Goal: Task Accomplishment & Management: Use online tool/utility

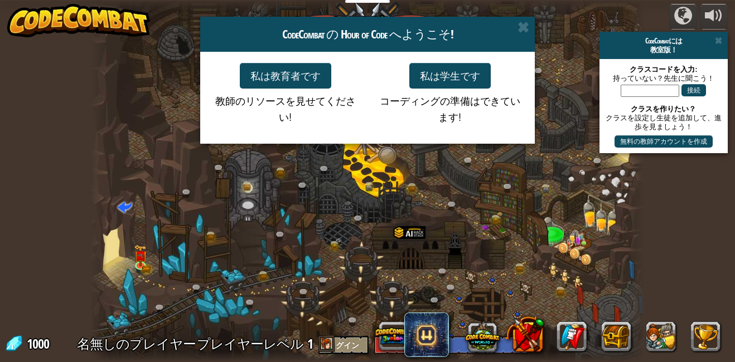
select select "ja"
click at [447, 67] on button "私は学生です" at bounding box center [449, 76] width 81 height 26
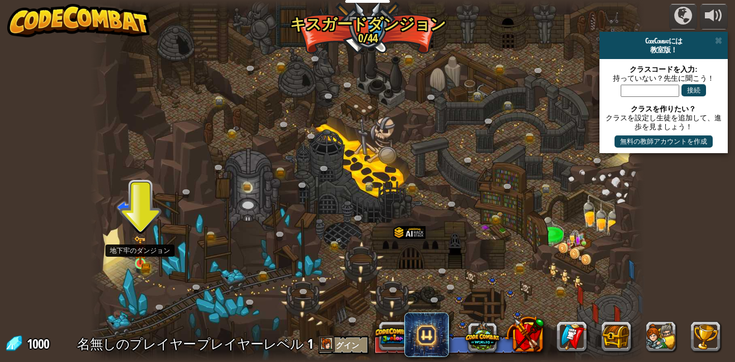
click at [142, 263] on img at bounding box center [140, 250] width 13 height 29
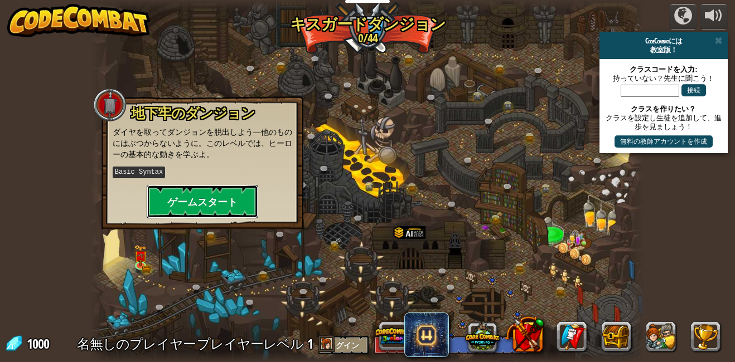
click at [234, 195] on button "ゲームスタート" at bounding box center [203, 201] width 112 height 33
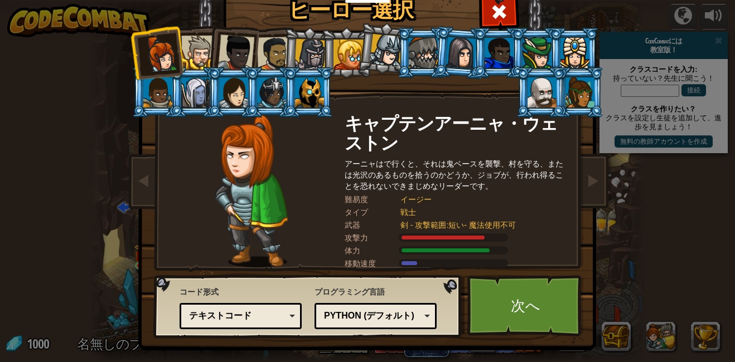
click at [197, 54] on div at bounding box center [198, 53] width 34 height 34
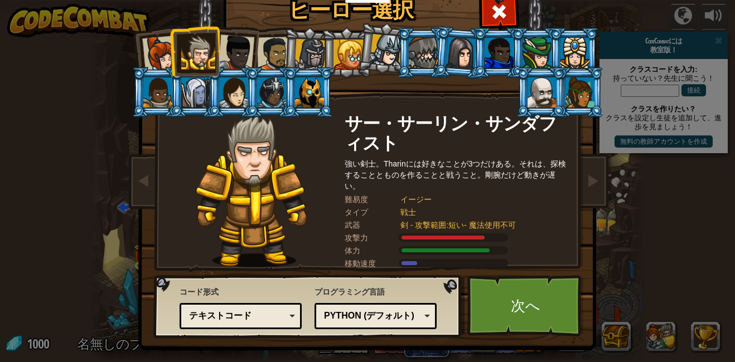
click at [223, 53] on div at bounding box center [235, 53] width 37 height 37
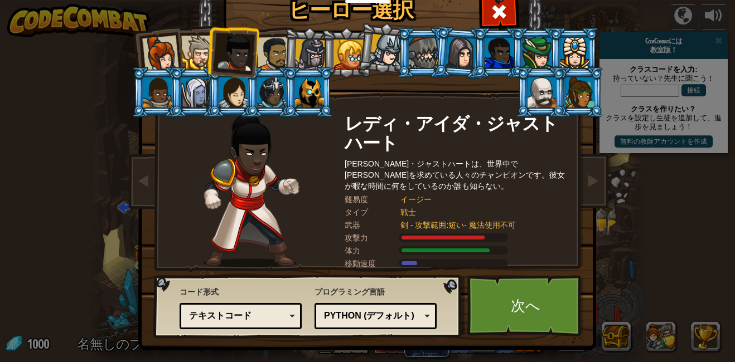
click at [429, 43] on div at bounding box center [423, 53] width 29 height 30
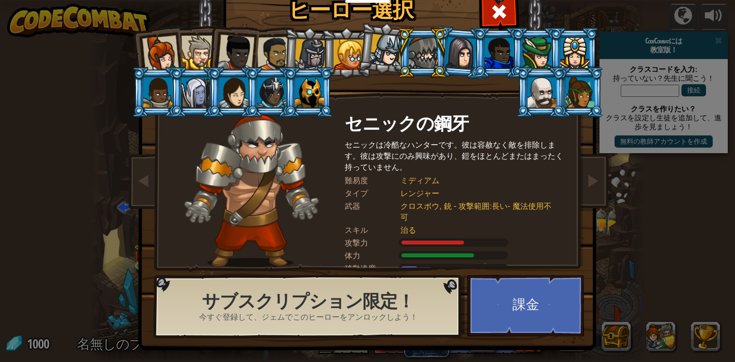
click at [345, 47] on div at bounding box center [348, 55] width 30 height 30
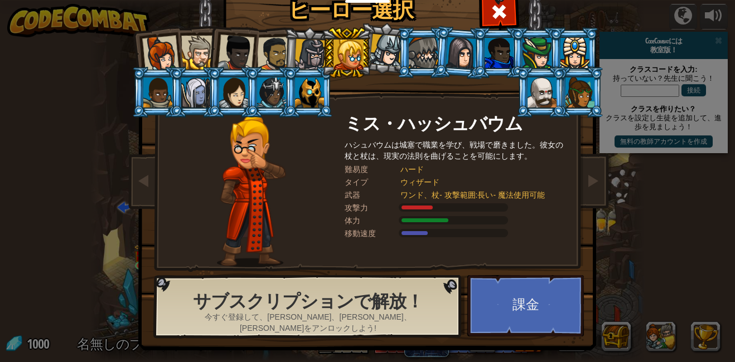
click at [149, 47] on div at bounding box center [160, 54] width 37 height 37
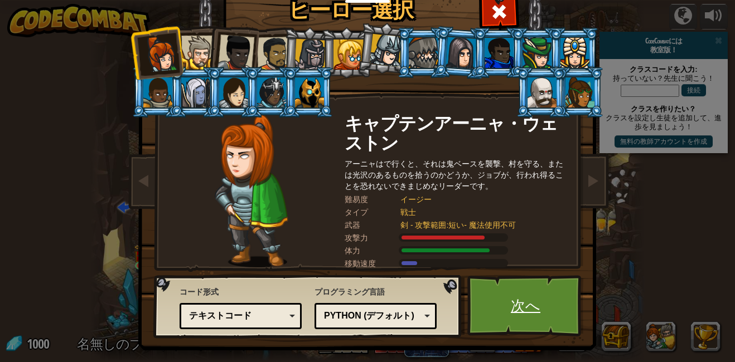
click at [529, 294] on link "次へ" at bounding box center [525, 305] width 117 height 61
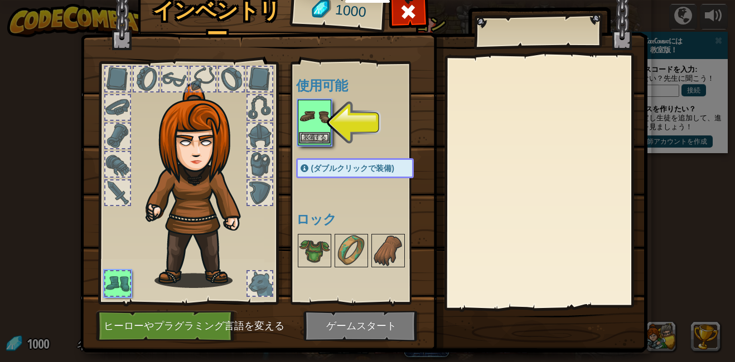
click at [318, 121] on img at bounding box center [314, 116] width 31 height 31
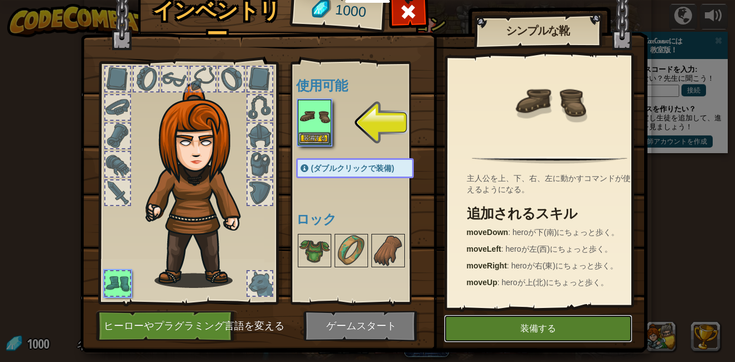
click at [526, 329] on button "装備する" at bounding box center [538, 329] width 188 height 28
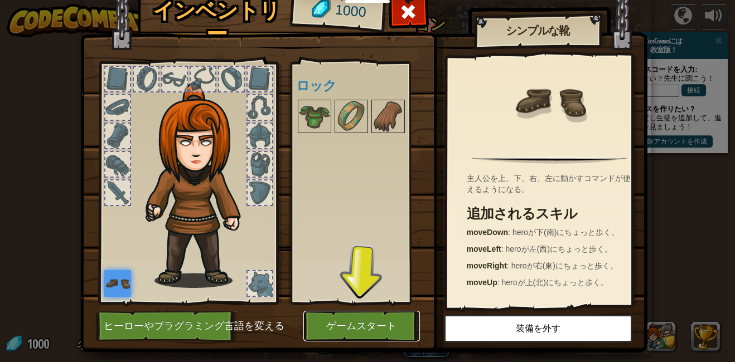
click at [380, 319] on button "ゲームスタート" at bounding box center [361, 326] width 117 height 31
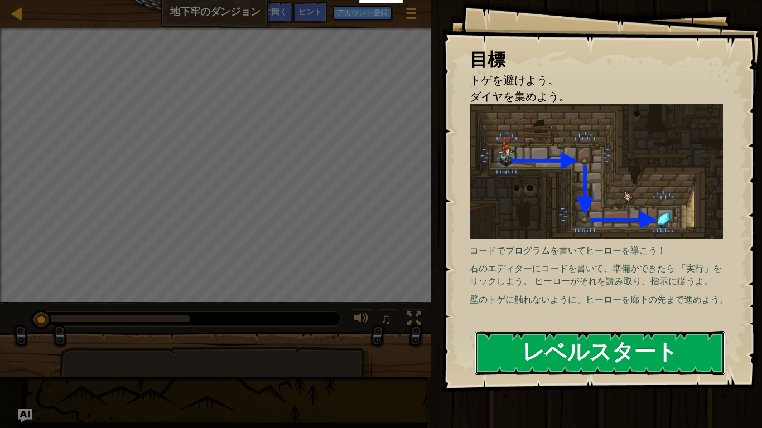
click at [530, 358] on button "レベルスタート" at bounding box center [599, 353] width 250 height 44
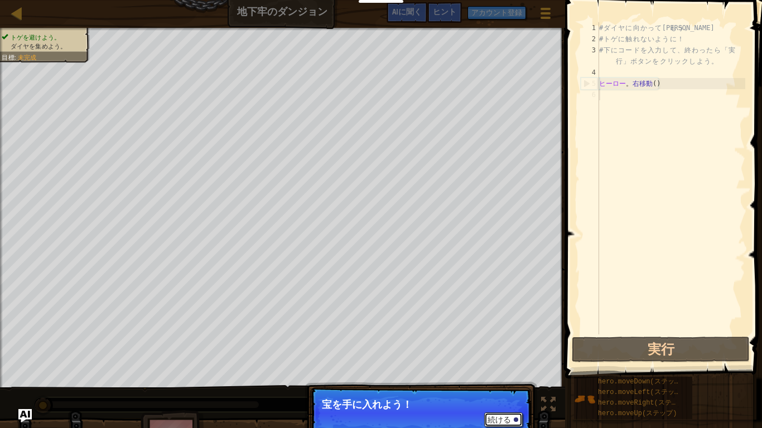
click at [498, 362] on button "続ける" at bounding box center [503, 420] width 38 height 14
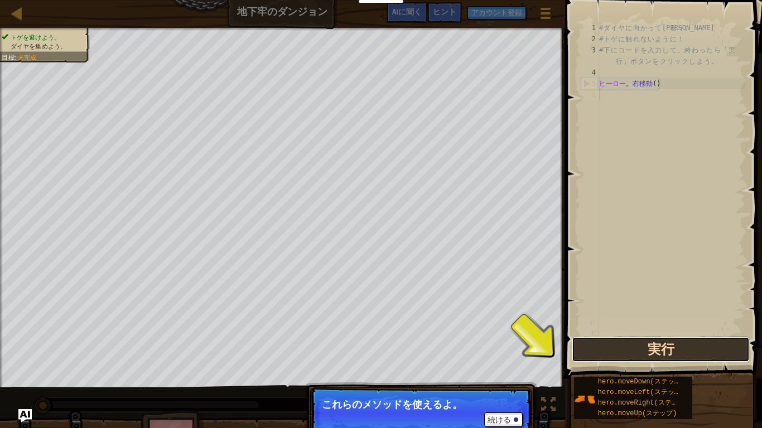
click at [678, 351] on button "実行" at bounding box center [660, 350] width 178 height 26
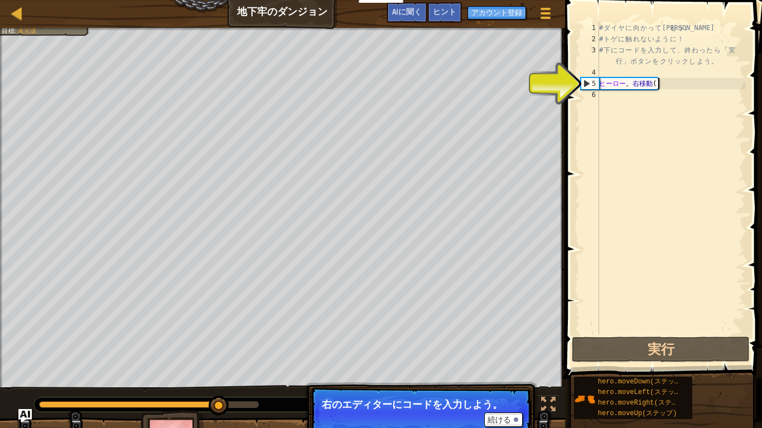
click at [656, 81] on div "# ダ イ ヤ に 向 か っ て 進 も う 。 # ト ゲ に 触 れ な い よ う に ！ # 下 に コ ー ド を 入 力 し て 、 終 わ っ…" at bounding box center [671, 189] width 148 height 335
type textarea "hero.moveRight()"
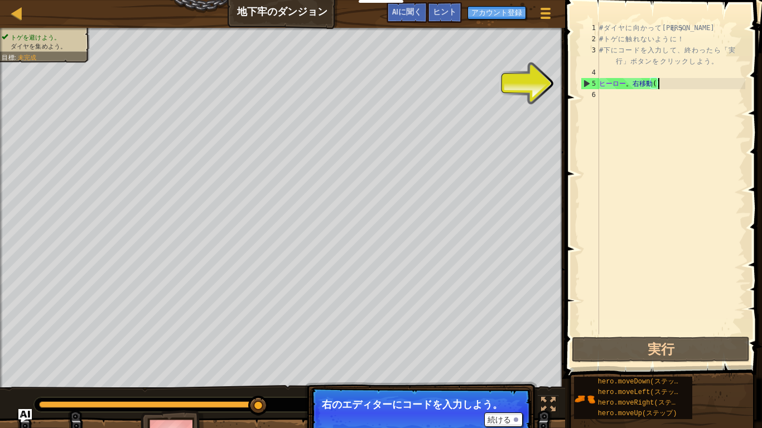
click at [599, 98] on div "# ダ イ ヤ に 向 か っ て 進 も う 。 # ト ゲ に 触 れ な い よ う に ！ # 下 に コ ー ド を 入 力 し て 、 終 わ っ…" at bounding box center [671, 189] width 148 height 335
type textarea "m"
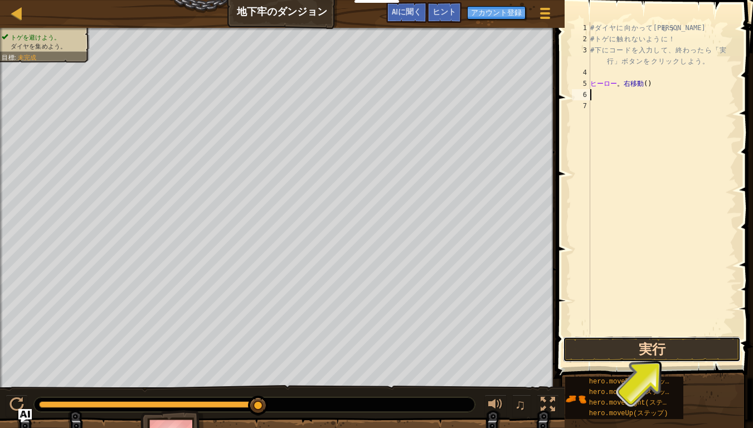
click at [635, 344] on button "実行" at bounding box center [652, 350] width 178 height 26
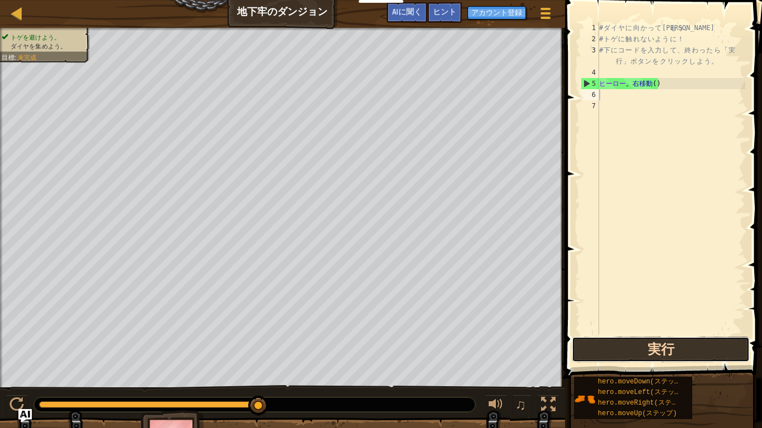
click at [624, 350] on button "実行" at bounding box center [660, 350] width 178 height 26
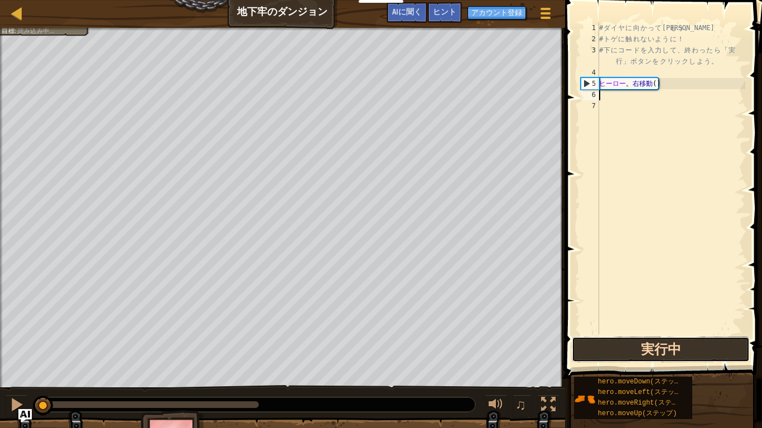
click at [624, 350] on button "実行中" at bounding box center [660, 350] width 178 height 26
click at [624, 350] on button "実行" at bounding box center [660, 350] width 178 height 26
click at [624, 350] on button "実行中" at bounding box center [660, 350] width 178 height 26
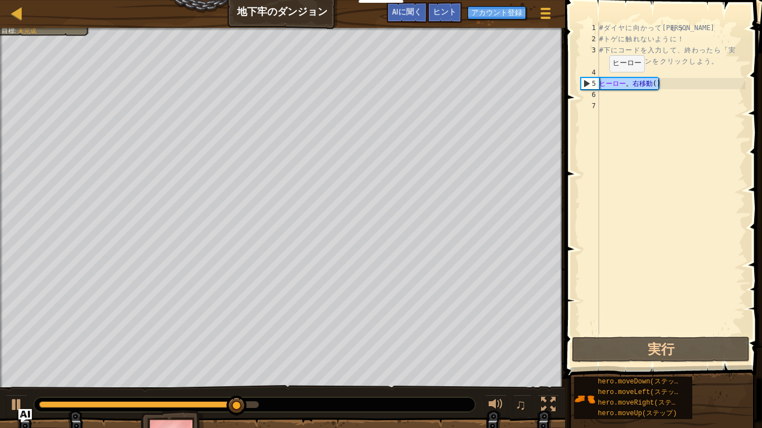
drag, startPoint x: 661, startPoint y: 83, endPoint x: 582, endPoint y: 83, distance: 79.2
click at [582, 83] on div "1 2 3 4 5 6 7 # ダ イ ヤ に 向 か っ て 進 も う 。 # ト ゲ に 触 れ な い よ う に ！ # 下 に コ ー ド を 入…" at bounding box center [661, 178] width 167 height 312
type textarea "hero.moveRight()"
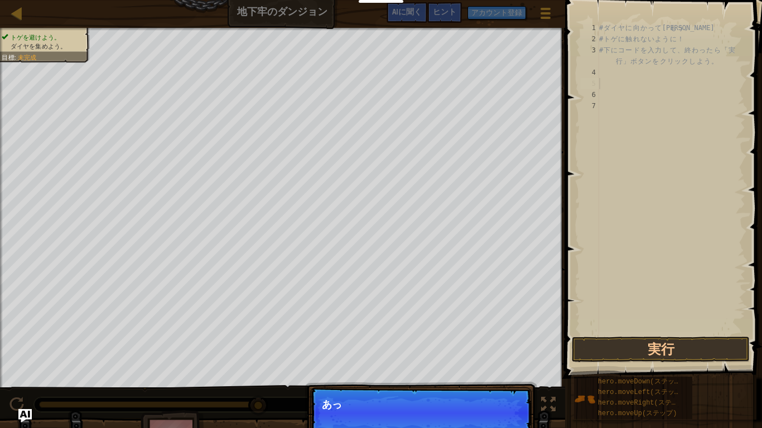
click at [615, 83] on div "# ダ イ ヤ に 向 か っ て 進 も う 。 # ト ゲ に 触 れ な い よ う に ！ # 下 に コ ー ド を 入 力 し て 、 終 わ っ…" at bounding box center [671, 189] width 148 height 335
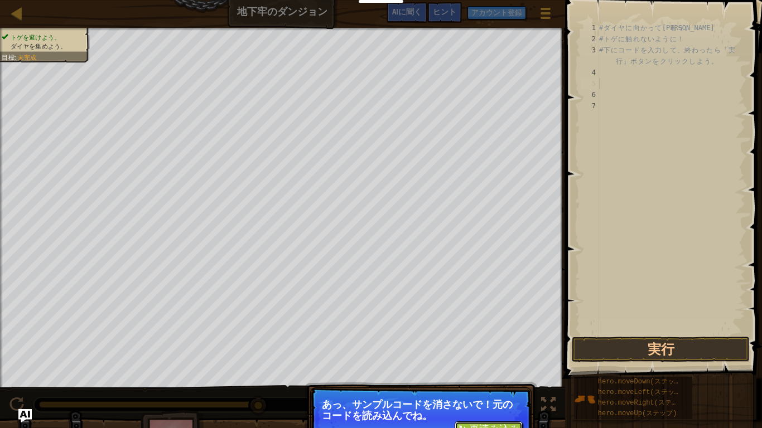
click at [495, 362] on button "↻ 再読み込み" at bounding box center [488, 429] width 68 height 17
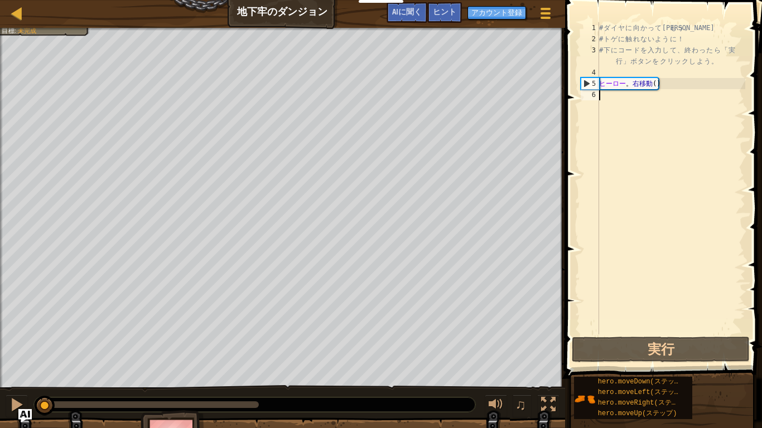
click at [608, 96] on div "# ダ イ ヤ に 向 か っ て 進 も う 。 # ト ゲ に 触 れ な い よ う に ！ # 下 に コ ー ド を 入 力 し て 、 終 わ っ…" at bounding box center [671, 189] width 148 height 335
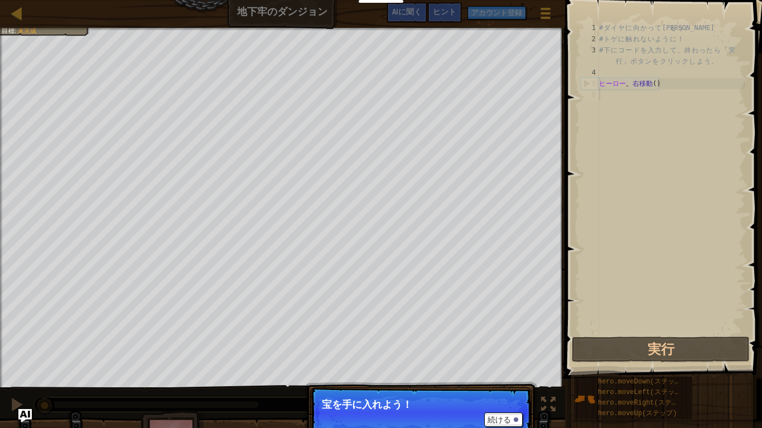
click at [414, 362] on p "宝を手に入れよう！" at bounding box center [421, 404] width 198 height 11
click at [499, 362] on font "続ける" at bounding box center [498, 419] width 23 height 9
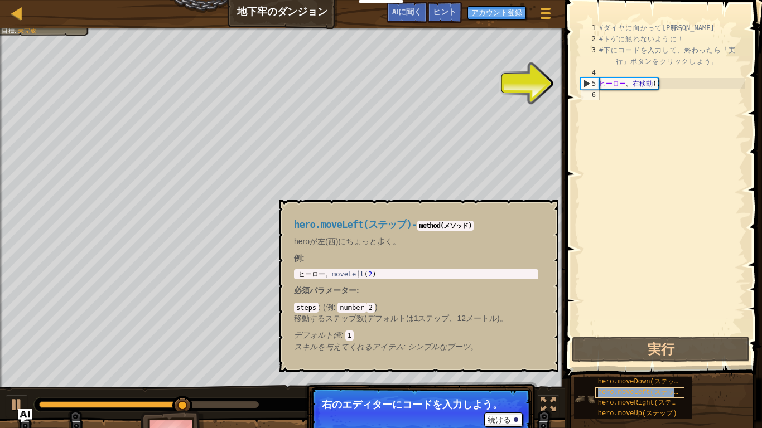
click at [614, 362] on div "hero.moveLeft(ステップ)" at bounding box center [639, 392] width 89 height 11
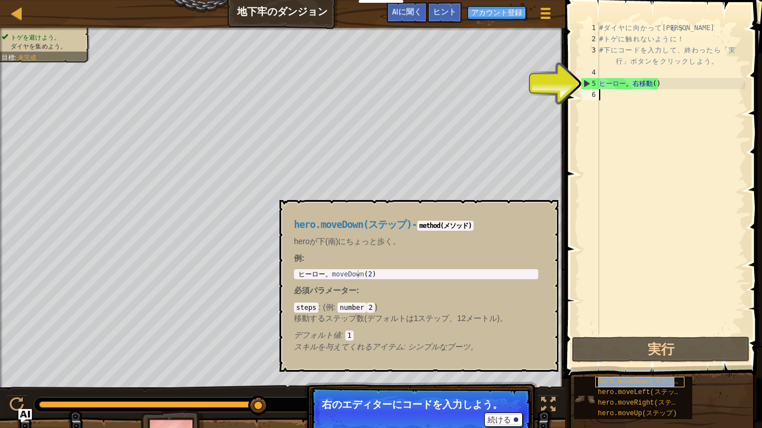
click at [616, 362] on span "hero.moveDown(ステップ)" at bounding box center [641, 382] width 87 height 8
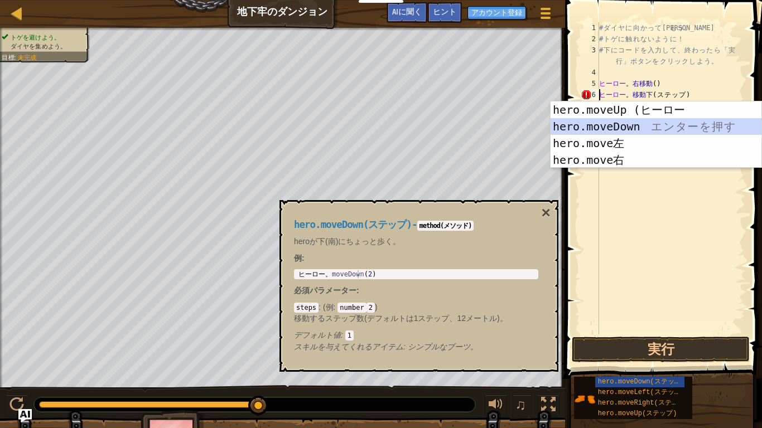
click at [619, 126] on div "hero.moveUp (ヒーロー エ ン タ ー を 押 す hero.moveDown エ ン タ ー を 押 す hero.move左 エ ン タ ー …" at bounding box center [655, 151] width 211 height 100
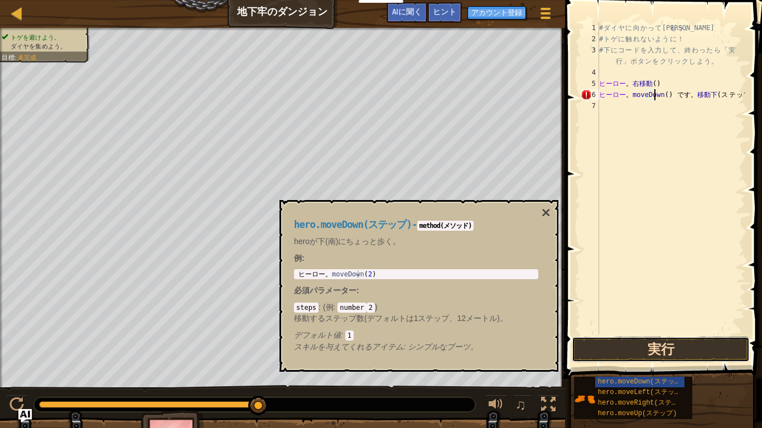
click at [580, 342] on button "実行" at bounding box center [660, 350] width 178 height 26
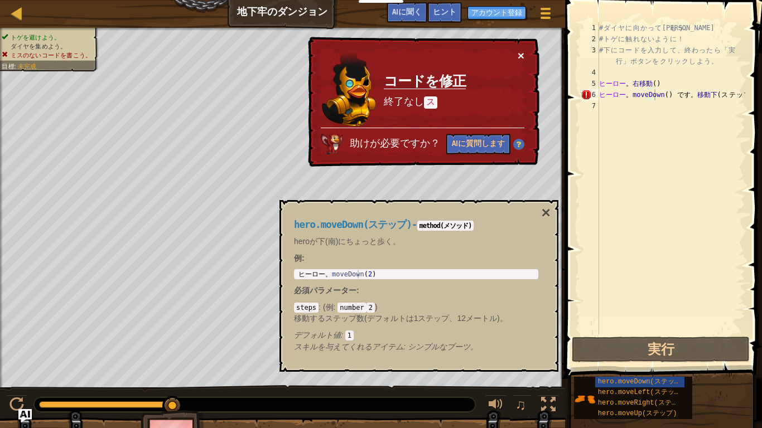
click at [518, 50] on button "×" at bounding box center [520, 56] width 7 height 12
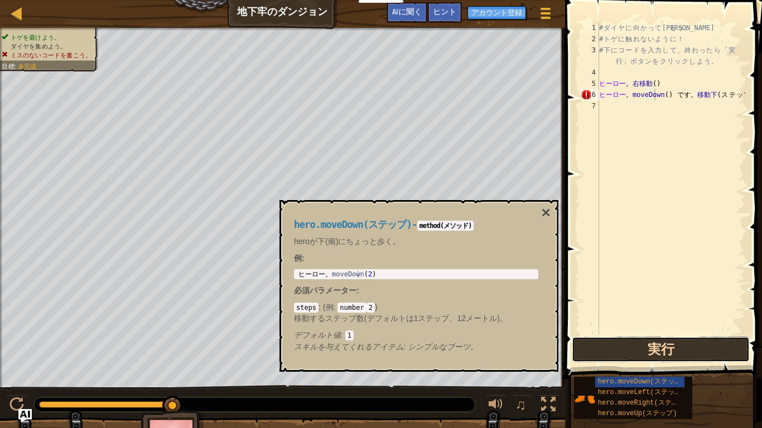
click at [674, 353] on button "実行" at bounding box center [660, 350] width 178 height 26
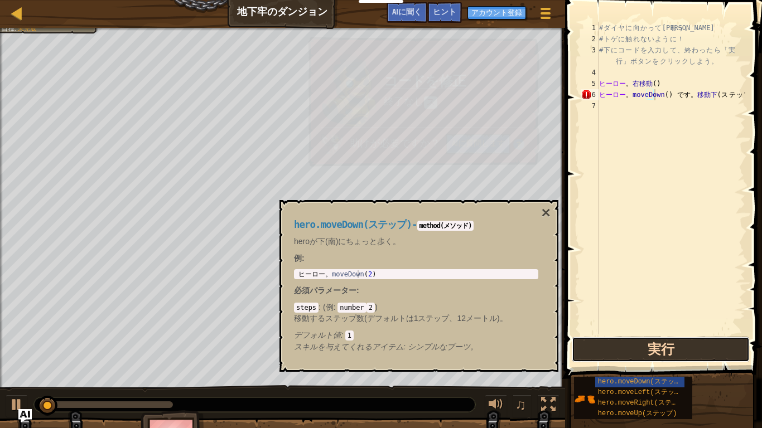
click at [675, 353] on button "実行" at bounding box center [660, 350] width 178 height 26
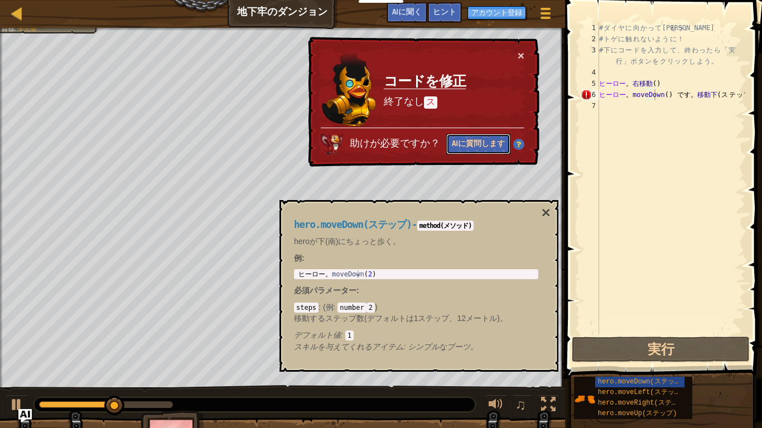
click at [483, 143] on button "AIに質問します" at bounding box center [477, 144] width 64 height 21
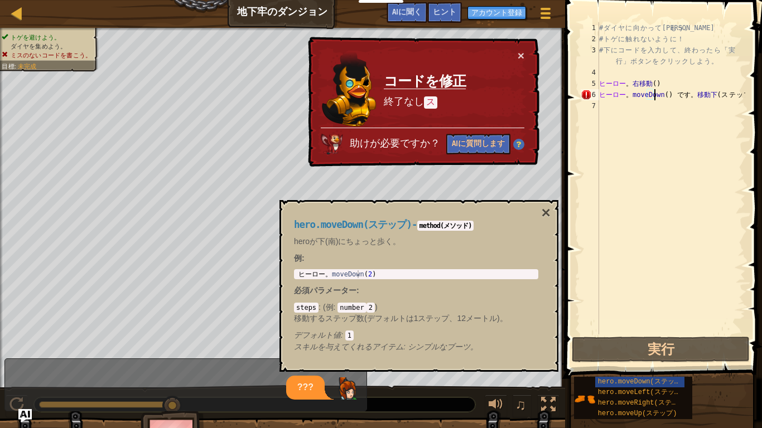
click at [324, 362] on div "???" at bounding box center [183, 388] width 356 height 24
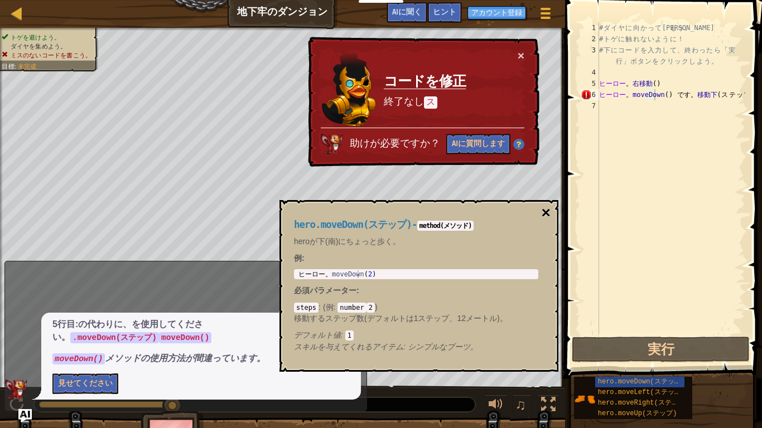
click at [543, 207] on button "×" at bounding box center [545, 213] width 9 height 16
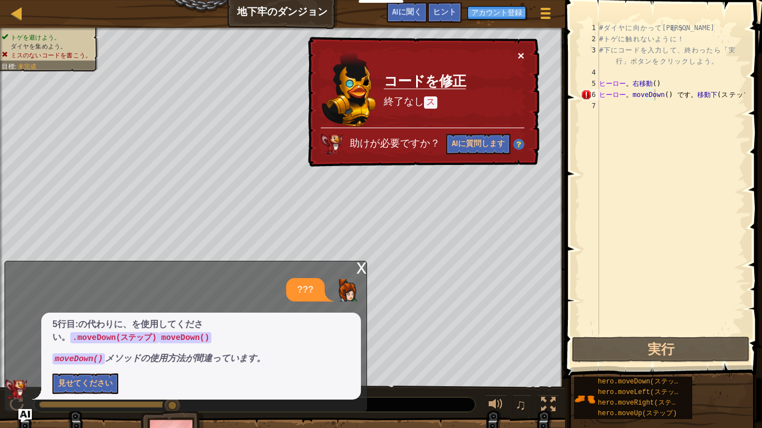
click at [520, 51] on button "×" at bounding box center [520, 56] width 7 height 12
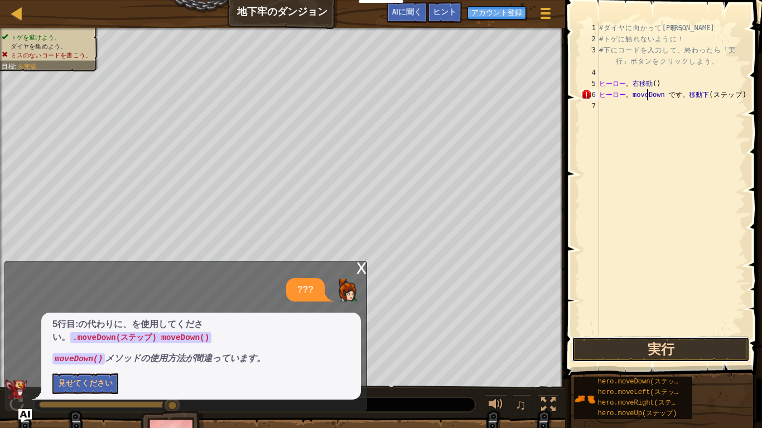
click at [644, 343] on button "実行" at bounding box center [660, 350] width 178 height 26
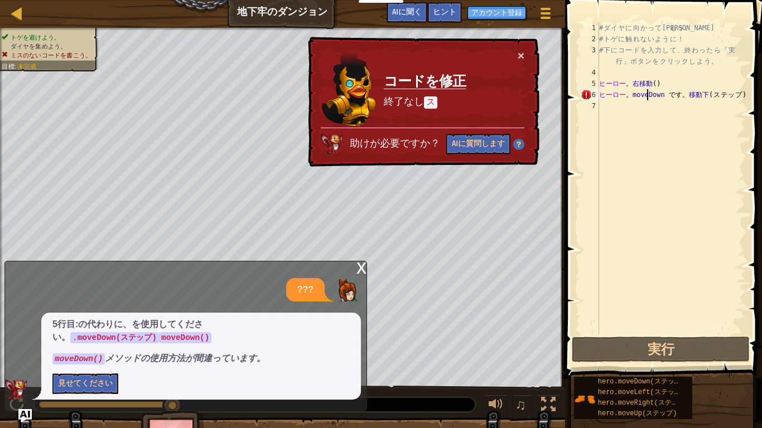
click at [734, 94] on div "# ダ イ ヤ に 向 か っ て 進 も う 。 # ト ゲ に 触 れ な い よ う に ！ # 下 に コ ー ド を 入 力 し て 、 終 わ っ…" at bounding box center [671, 189] width 148 height 335
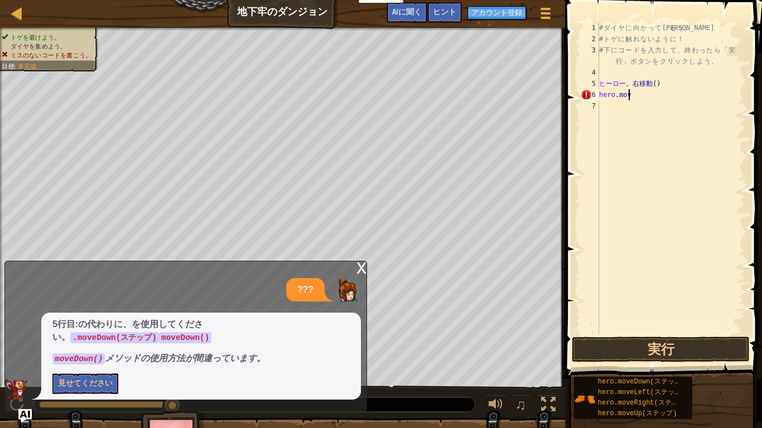
type textarea "h"
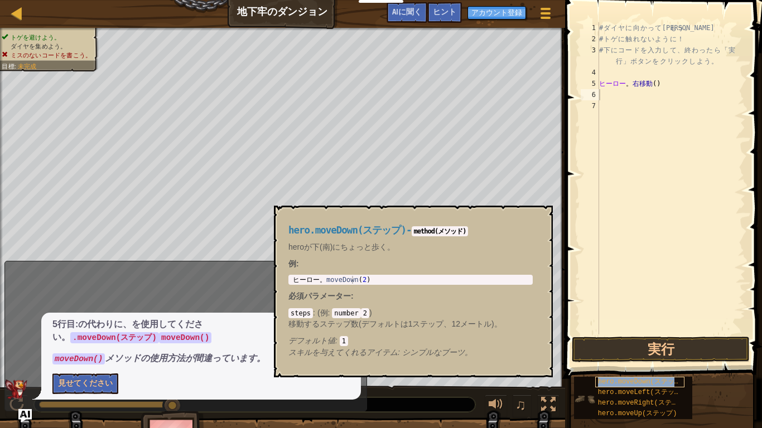
click at [629, 362] on span "hero.moveDown(ステップ)" at bounding box center [641, 382] width 87 height 8
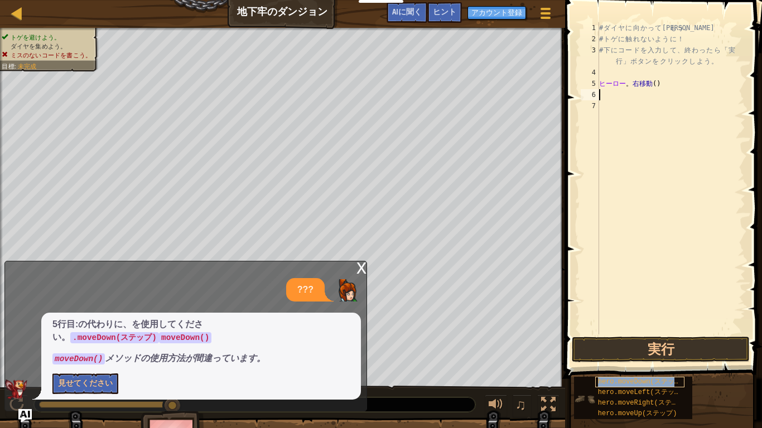
click at [629, 362] on span "hero.moveDown(ステップ)" at bounding box center [641, 382] width 87 height 8
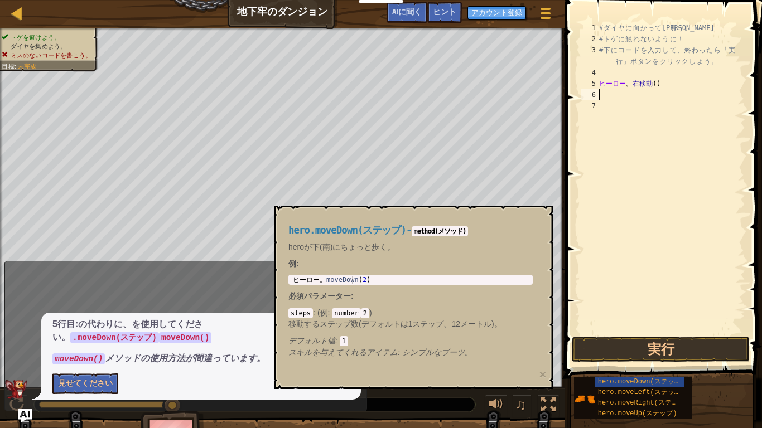
type textarea "n"
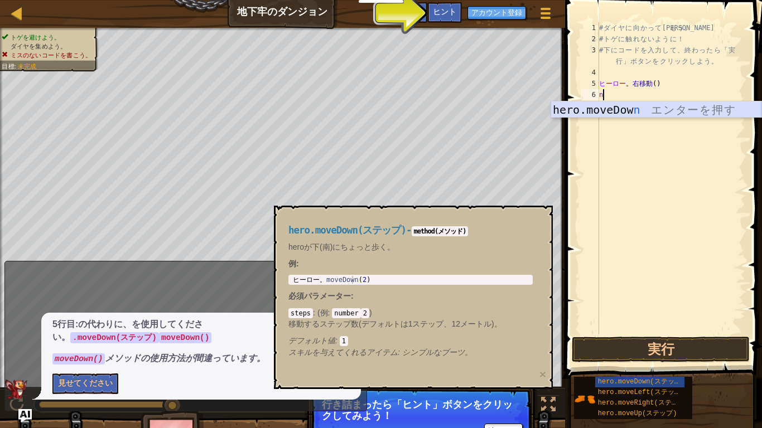
click at [607, 105] on div "hero.moveDow n エ ン タ ー を 押 す" at bounding box center [655, 126] width 211 height 50
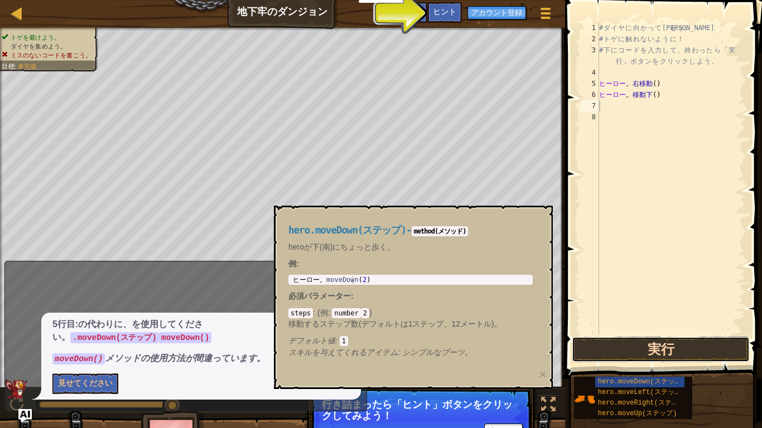
click at [658, 343] on button "実行" at bounding box center [660, 350] width 178 height 26
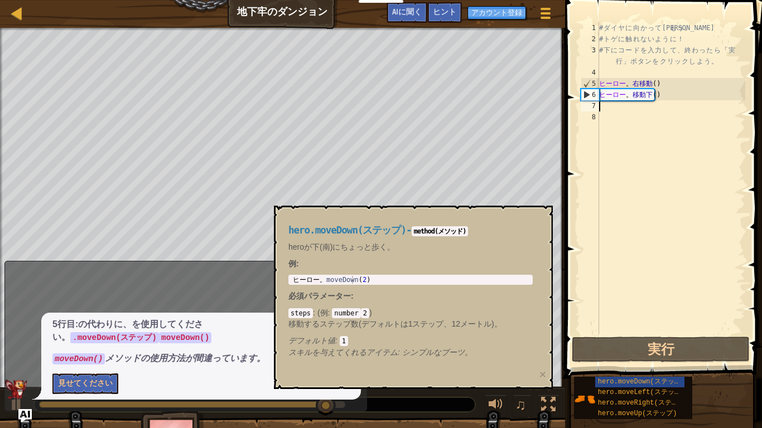
click at [178, 272] on div "x ??? 5行目: の代わりに、 を使用してください。 .moveDown(ステップ) moveDown() moveDown() メソッドの使用方法が間違…" at bounding box center [185, 336] width 362 height 151
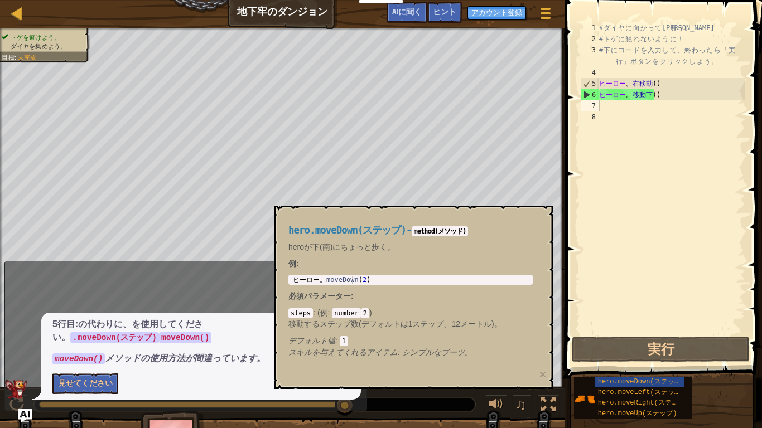
click at [542, 209] on div "hero.moveDown(ステップ) - method(メソッド) heroが下(南)にちょっと歩く。 例 : 1 ヒーロー 。 moveDown ( 2 …" at bounding box center [413, 297] width 279 height 183
click at [159, 316] on div "5行目: の代わりに、 を使用してください。 .moveDown(ステップ) moveDown() moveDown() メソッドの使用方法が間違っています。…" at bounding box center [200, 356] width 319 height 87
drag, startPoint x: 359, startPoint y: 349, endPoint x: 419, endPoint y: 346, distance: 59.7
click at [400, 342] on div "hero.moveDown(ステップ) - method(メソッド) heroが下(南)にちょっと歩く。 例 : 1 ヒーロー 。 moveDown ( 2 …" at bounding box center [410, 292] width 260 height 154
click at [657, 362] on span "hero.moveLeft(ステップ)" at bounding box center [641, 393] width 87 height 8
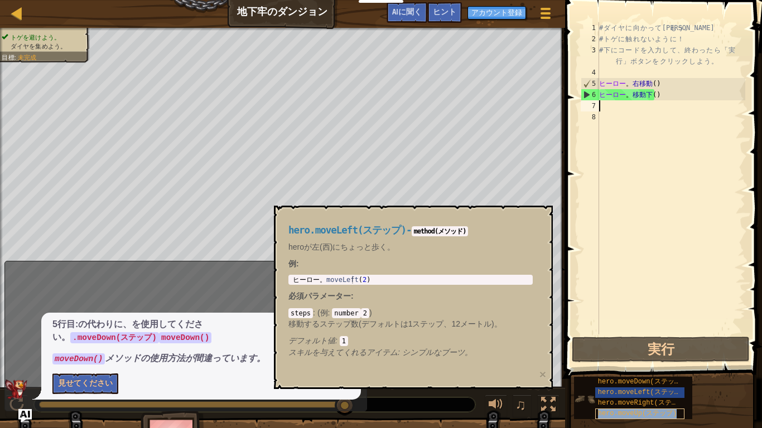
click at [652, 362] on span "hero.moveUp(ステップ)" at bounding box center [637, 414] width 79 height 8
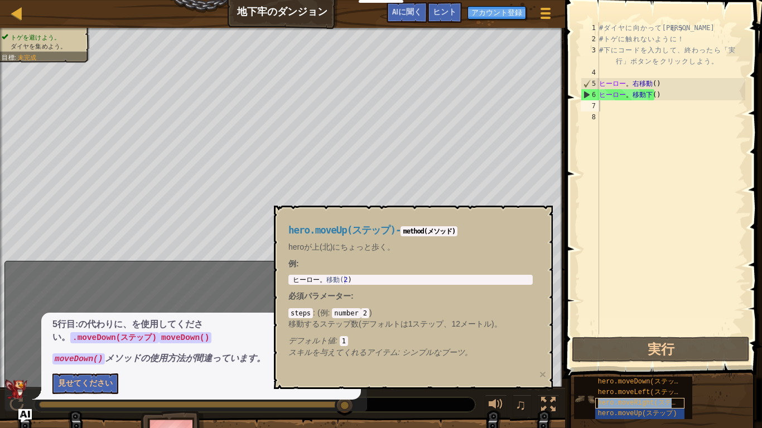
click at [655, 362] on div "hero.moveRight(ステップ)" at bounding box center [639, 403] width 89 height 11
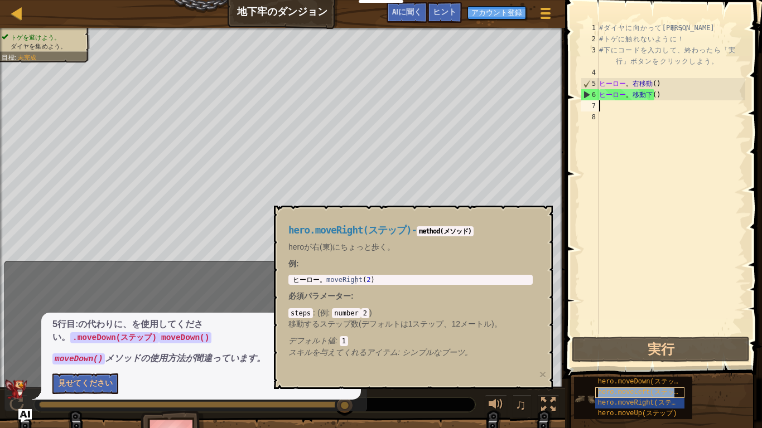
click at [656, 362] on span "hero.moveLeft(ステップ)" at bounding box center [641, 393] width 87 height 8
click at [657, 362] on span "hero.moveDown(ステップ)" at bounding box center [641, 382] width 87 height 8
click at [656, 362] on span "hero.moveLeft(ステップ)" at bounding box center [641, 393] width 87 height 8
click at [653, 362] on span "hero.moveRight(ステップ)" at bounding box center [643, 403] width 91 height 8
click at [653, 362] on span "hero.moveLeft(ステップ)" at bounding box center [641, 393] width 87 height 8
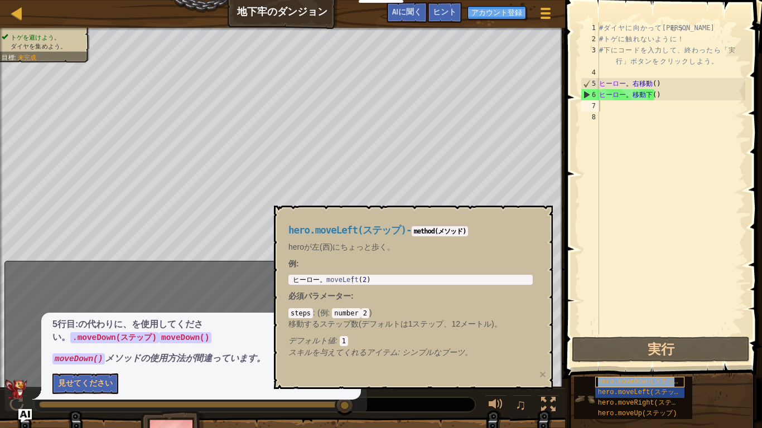
click at [652, 362] on span "hero.moveDown(ステップ)" at bounding box center [641, 382] width 87 height 8
click at [650, 362] on span "hero.moveRight(ステップ)" at bounding box center [643, 403] width 91 height 8
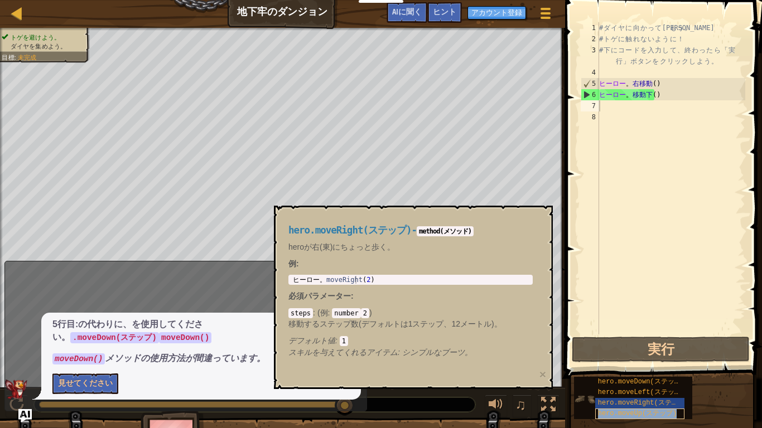
click at [648, 362] on span "hero.moveUp(ステップ)" at bounding box center [637, 414] width 79 height 8
click at [648, 362] on span "hero.moveRight(ステップ)" at bounding box center [643, 403] width 91 height 8
click at [647, 362] on div "hero.moveRight(ステップ)" at bounding box center [639, 403] width 89 height 11
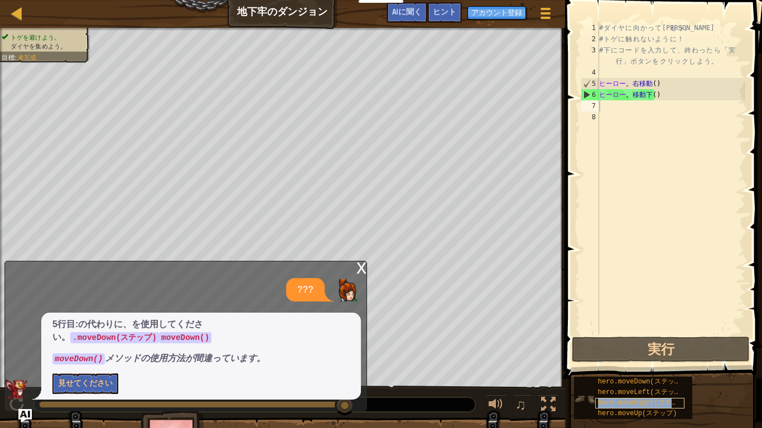
click at [647, 362] on div "hero.moveRight(ステップ)" at bounding box center [639, 403] width 89 height 11
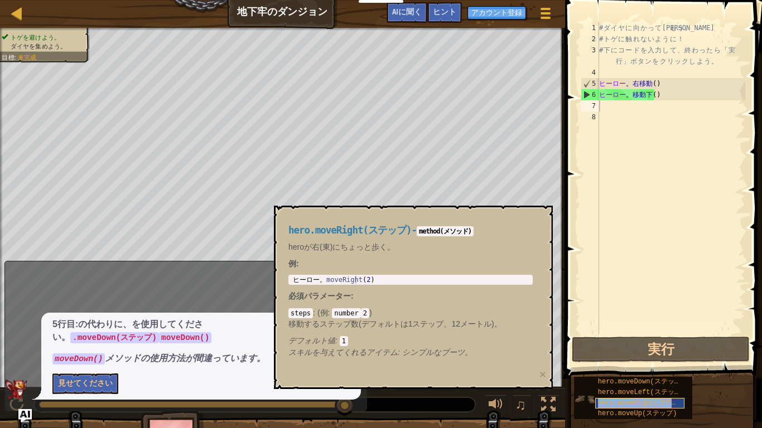
click at [647, 362] on div "hero.moveRight(ステップ)" at bounding box center [639, 403] width 89 height 11
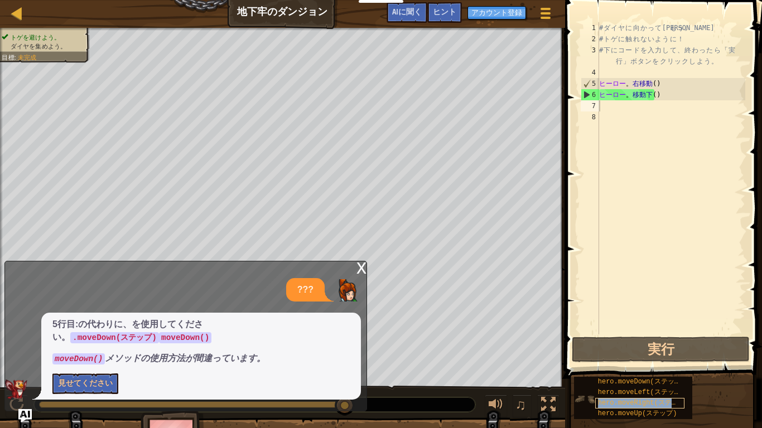
click at [647, 362] on div "hero.moveRight(ステップ)" at bounding box center [639, 403] width 89 height 11
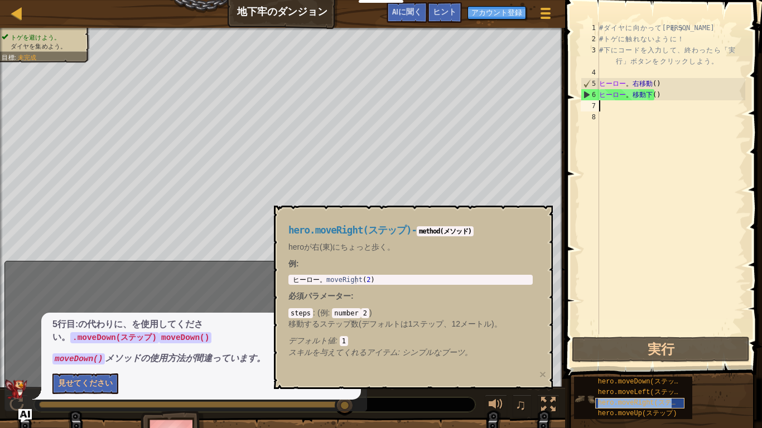
click at [647, 362] on div "hero.moveRight(ステップ)" at bounding box center [639, 403] width 89 height 11
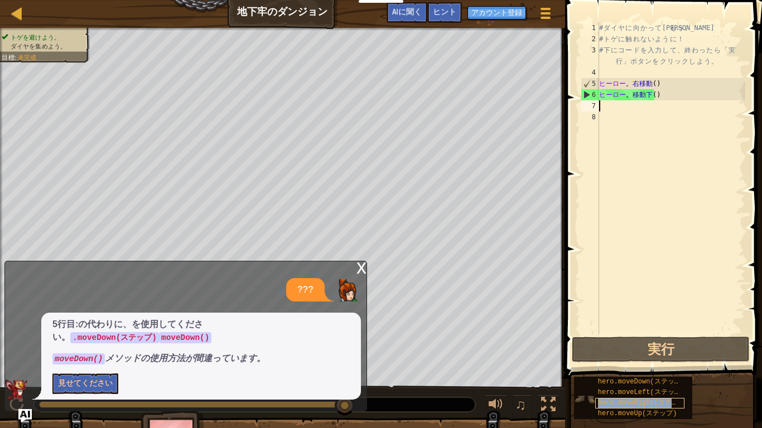
click at [647, 362] on div "hero.moveRight(ステップ)" at bounding box center [639, 403] width 89 height 11
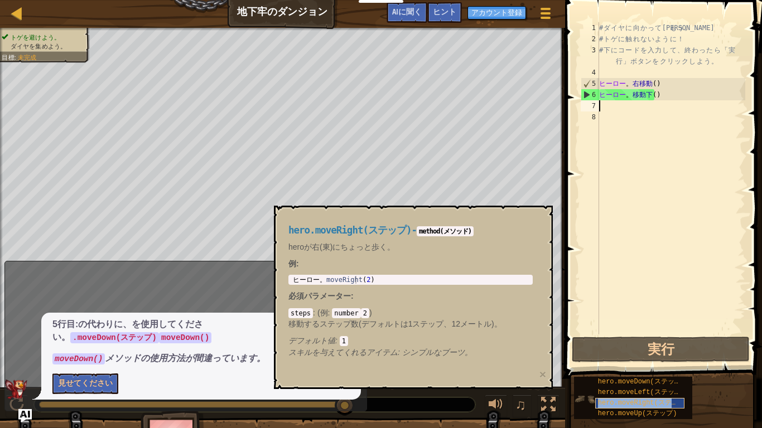
click at [647, 362] on div "hero.moveRight(ステップ)" at bounding box center [639, 403] width 89 height 11
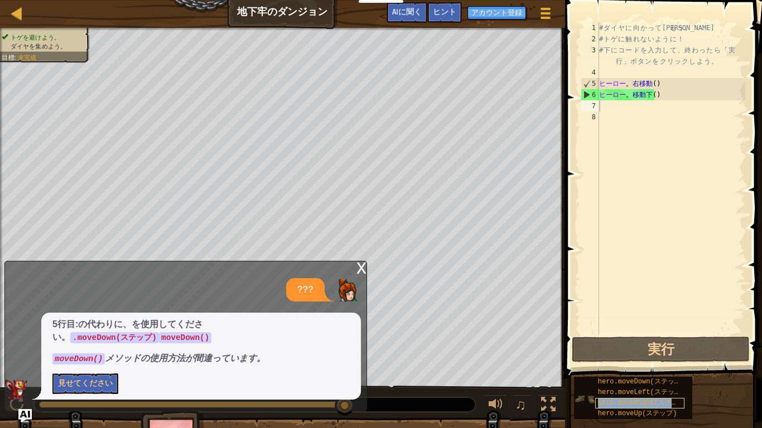
click at [647, 362] on div "hero.moveRight(ステップ)" at bounding box center [639, 403] width 89 height 11
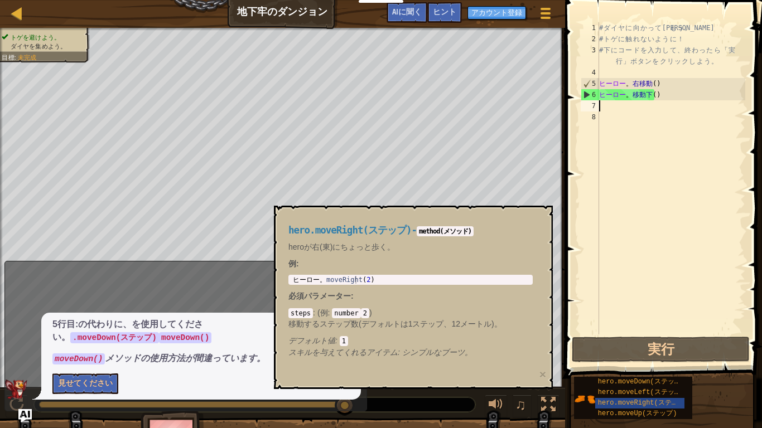
type textarea "n"
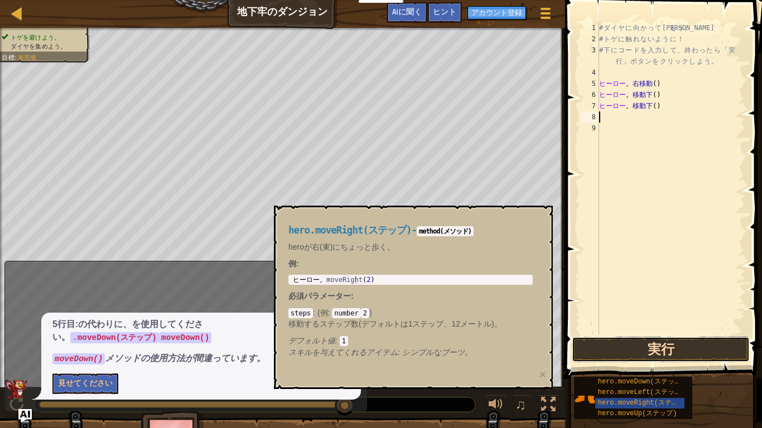
click at [650, 352] on button "実行" at bounding box center [660, 350] width 178 height 26
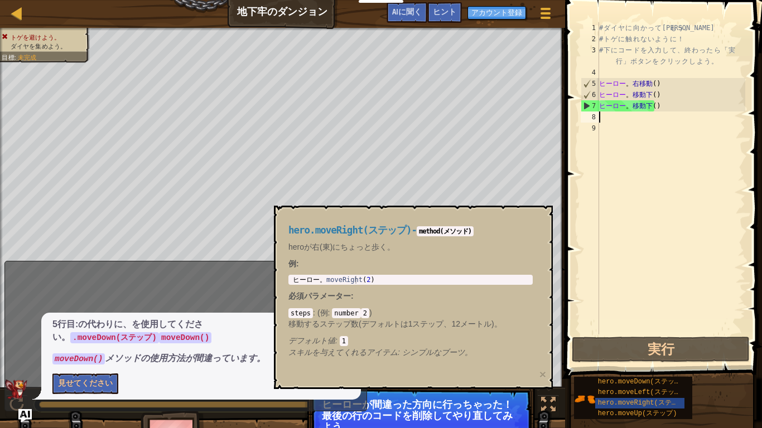
click at [673, 109] on div "# ダ イ ヤ に 向 か っ て 進 も う 。 # ト ゲ に 触 れ な い よ う に ！ # 下 に コ ー ド を 入 力 し て 、 終 わ っ…" at bounding box center [671, 189] width 148 height 335
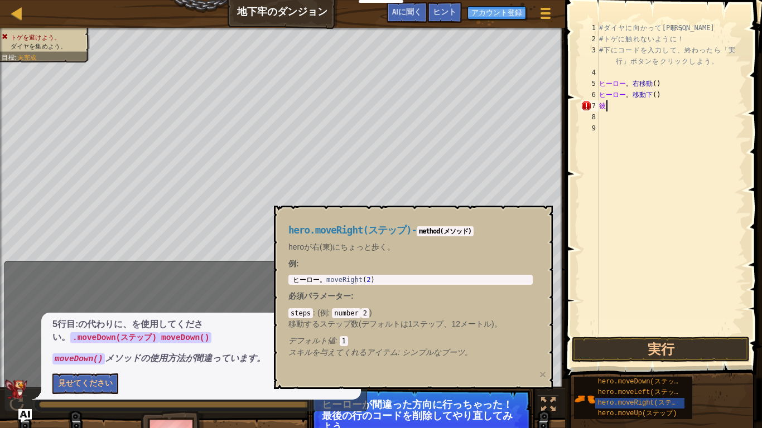
type textarea "h"
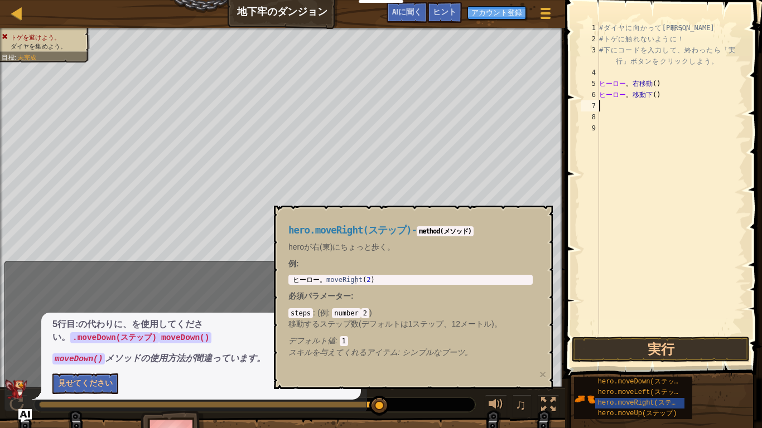
type textarea "h"
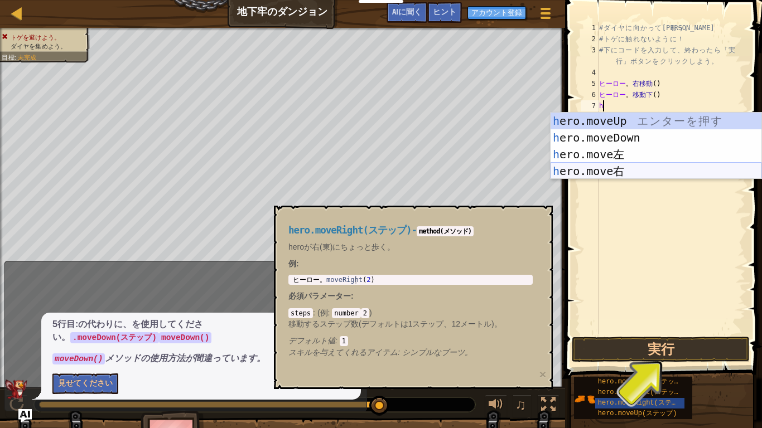
click at [617, 169] on div "h ero.moveUp エ ン タ ー を 押 す h ero.moveDown エ ン タ ー を 押 す h ero.move左 エ ン タ ー を 押…" at bounding box center [655, 163] width 211 height 100
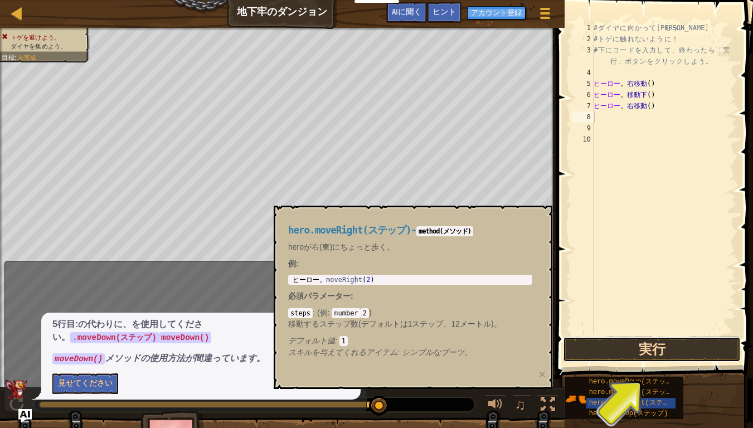
click at [615, 341] on button "実行" at bounding box center [652, 350] width 178 height 26
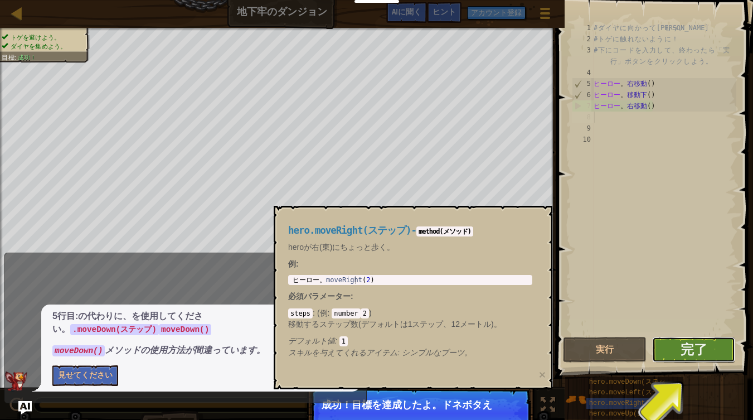
click at [687, 347] on span "完了" at bounding box center [694, 349] width 27 height 18
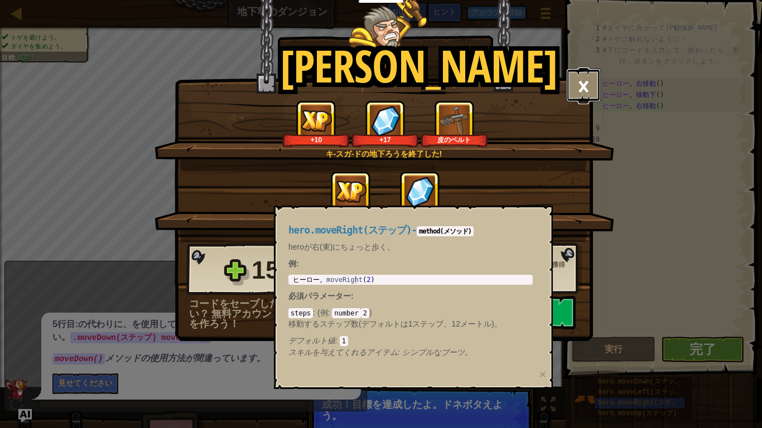
click at [590, 82] on button "×" at bounding box center [583, 85] width 35 height 33
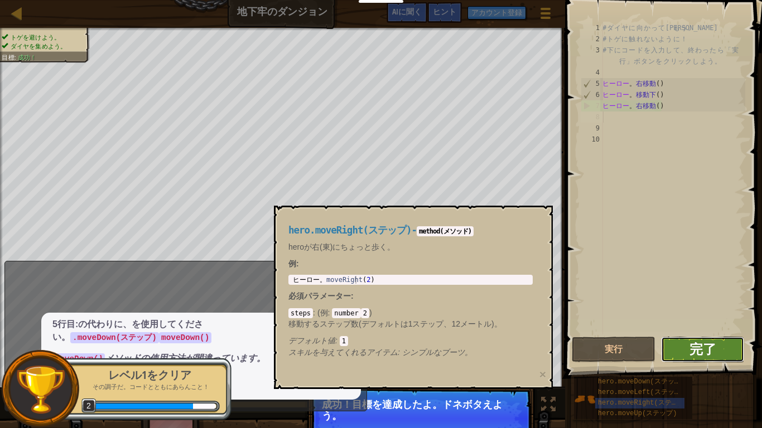
click at [697, 347] on span "完了" at bounding box center [702, 349] width 27 height 18
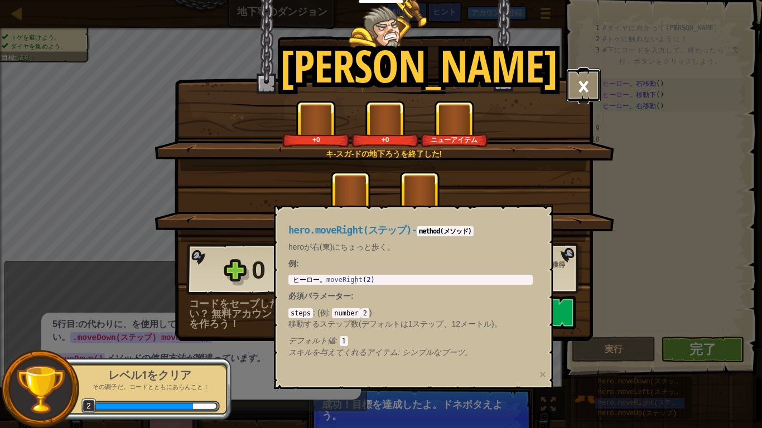
click at [583, 81] on button "×" at bounding box center [583, 85] width 35 height 33
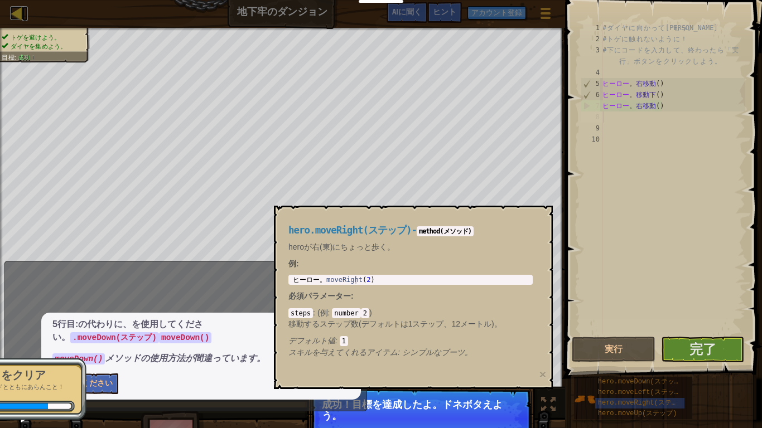
click at [13, 8] on div at bounding box center [17, 13] width 14 height 14
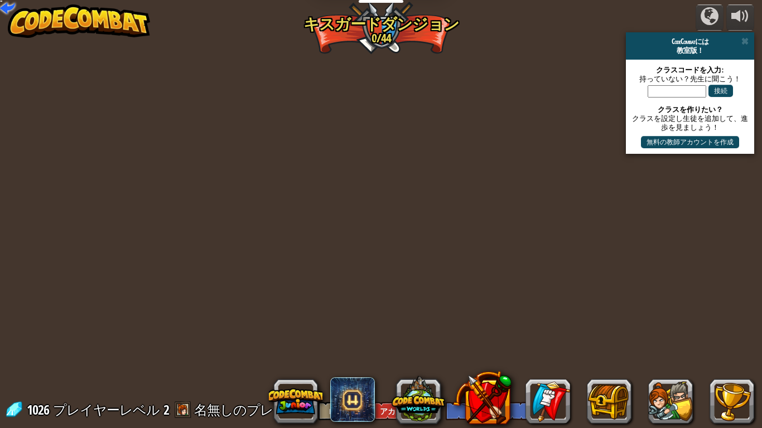
select select "ja"
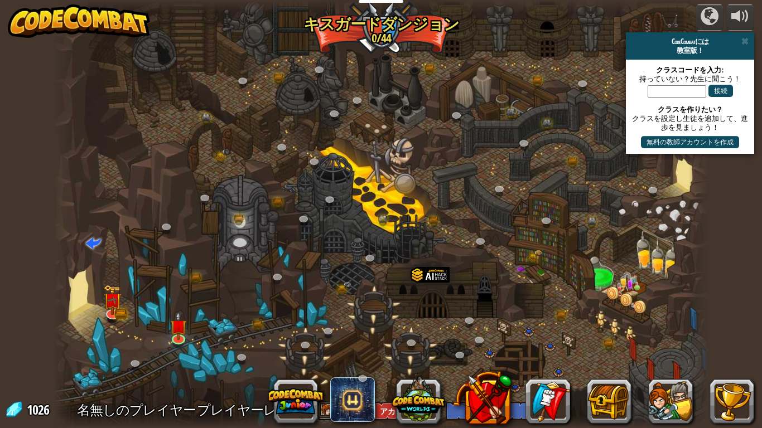
select select "ja"
click at [734, 0] on div "powered by CodeCombatには 教室版！ クラスコードを入力: 持っていない？先生に聞こう！ 接続 クラスを作りたい？ クラスを設定し生徒を追…" at bounding box center [381, 214] width 762 height 428
drag, startPoint x: 75, startPoint y: 420, endPoint x: 4, endPoint y: 423, distance: 71.4
click at [4, 362] on div "powered by CodeCombatには 教室版！ クラスコードを入力: 持っていない？先生に聞こう！ 接続 クラスを作りたい？ クラスを設定し生徒を追…" at bounding box center [381, 214] width 762 height 428
click at [667, 362] on button at bounding box center [670, 401] width 45 height 45
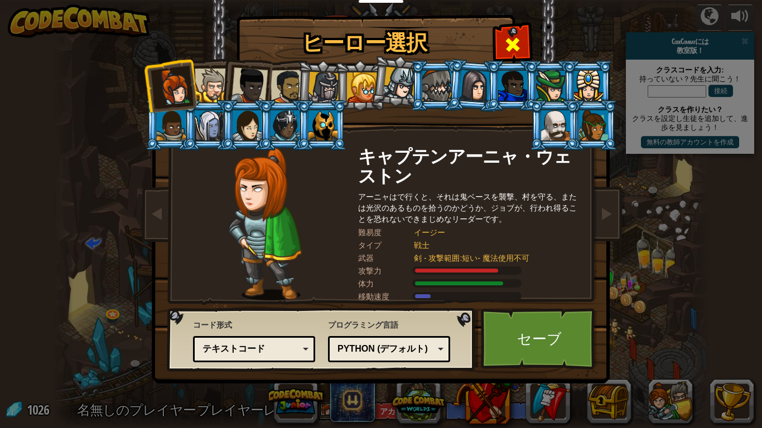
click at [516, 41] on span at bounding box center [512, 45] width 18 height 18
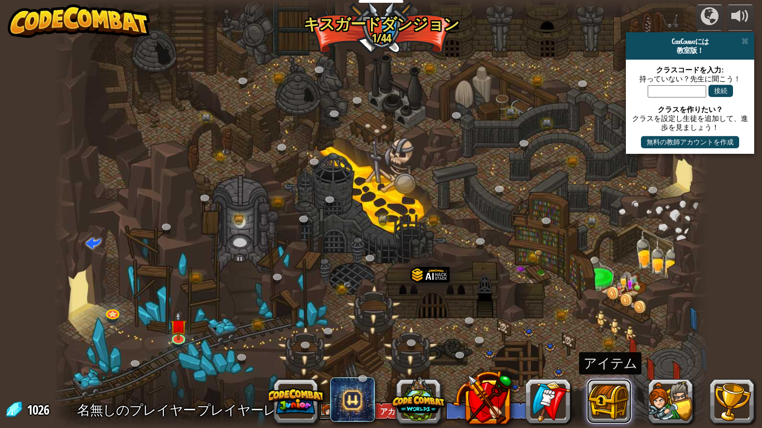
click at [597, 362] on button at bounding box center [609, 401] width 45 height 45
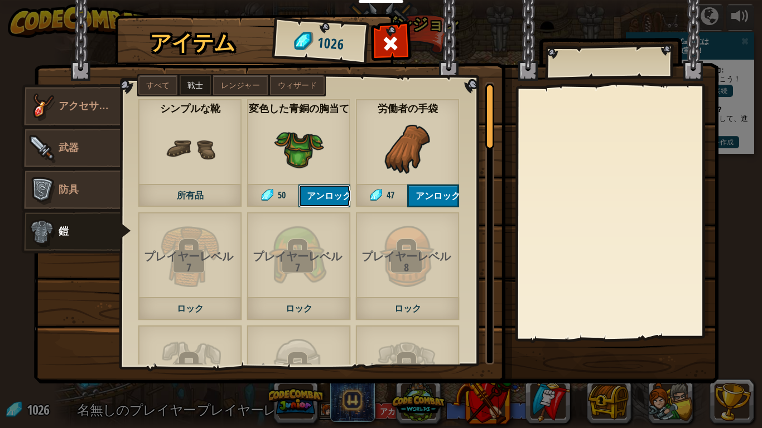
click at [324, 190] on button "アンロック" at bounding box center [324, 196] width 52 height 23
click at [324, 190] on button "ロックを解除？" at bounding box center [324, 196] width 52 height 23
click at [433, 193] on button "アンロック" at bounding box center [433, 196] width 52 height 23
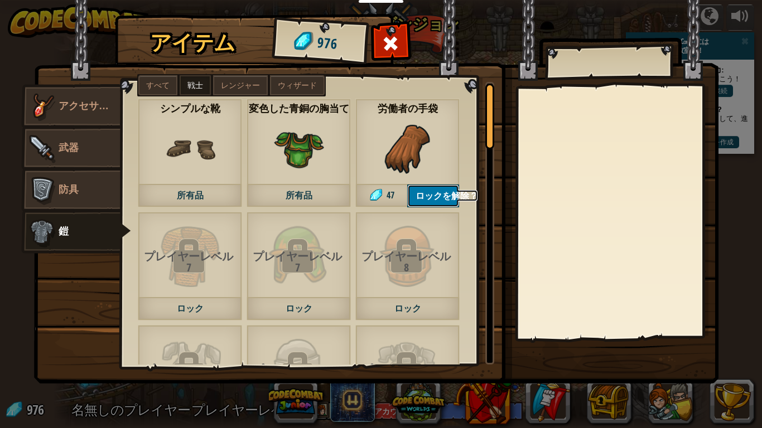
click at [433, 193] on button "ロックを解除？" at bounding box center [433, 196] width 52 height 23
click at [85, 191] on link "防具" at bounding box center [70, 190] width 99 height 45
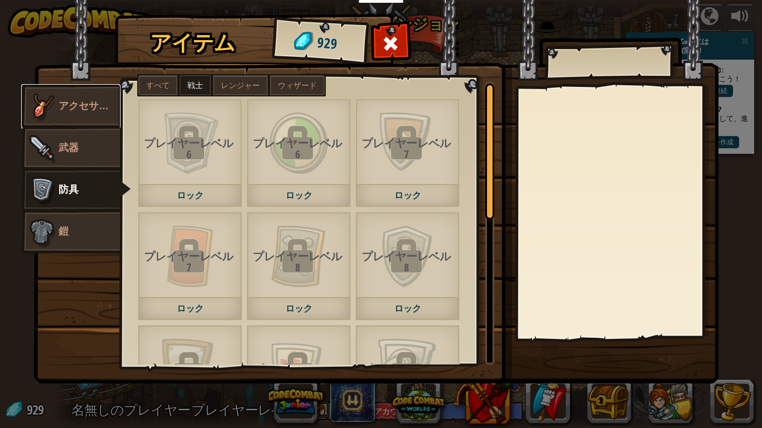
click at [46, 104] on img at bounding box center [41, 106] width 33 height 33
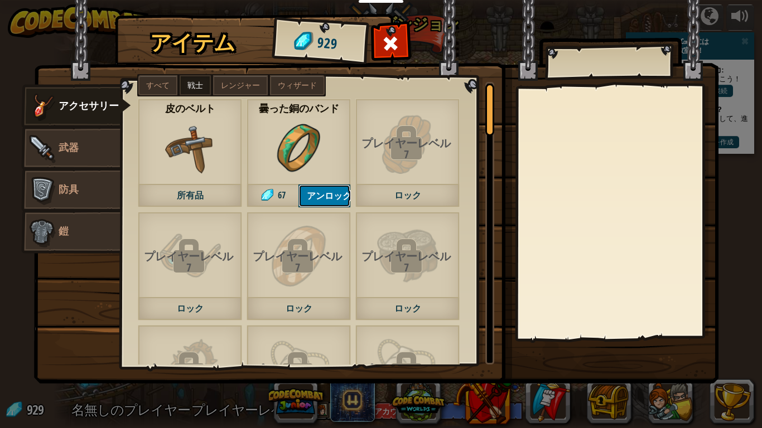
click at [323, 191] on button "アンロック" at bounding box center [324, 196] width 52 height 23
click at [323, 191] on button "ロックを解除？" at bounding box center [324, 196] width 52 height 23
click at [86, 147] on link "武器" at bounding box center [70, 148] width 99 height 45
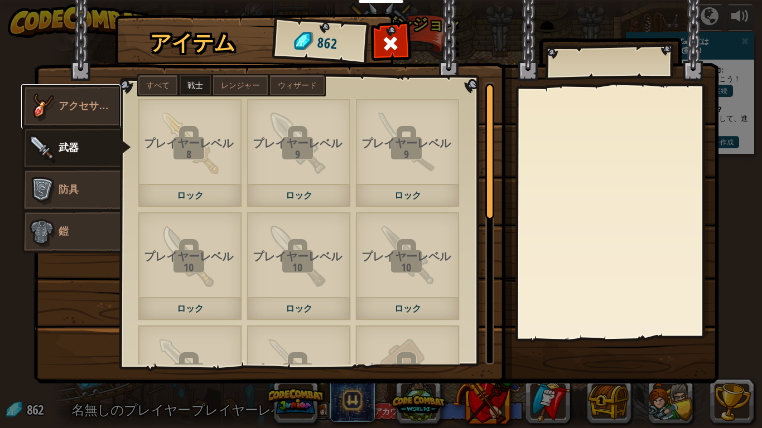
click at [76, 95] on link "アクセサリー" at bounding box center [70, 106] width 99 height 45
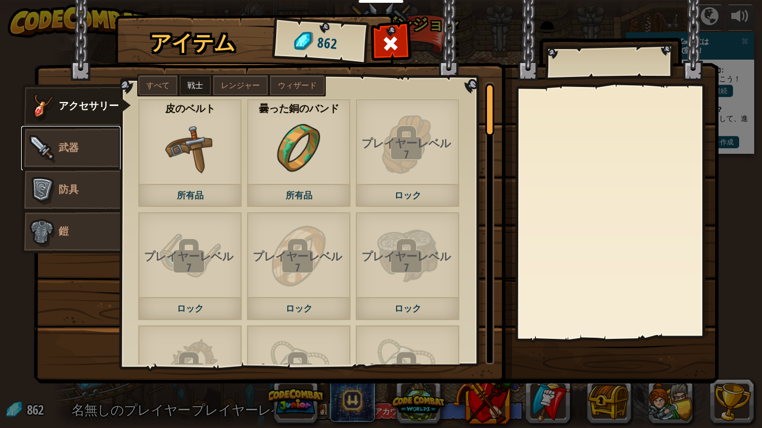
click at [71, 146] on span "武器" at bounding box center [69, 147] width 20 height 14
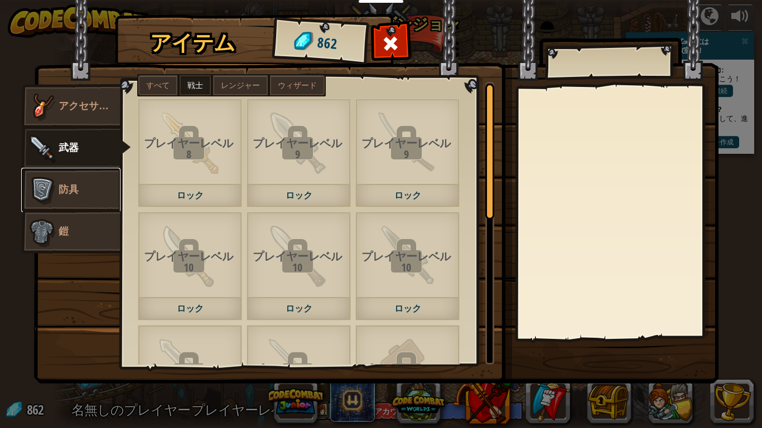
click at [76, 197] on link "防具" at bounding box center [70, 190] width 99 height 45
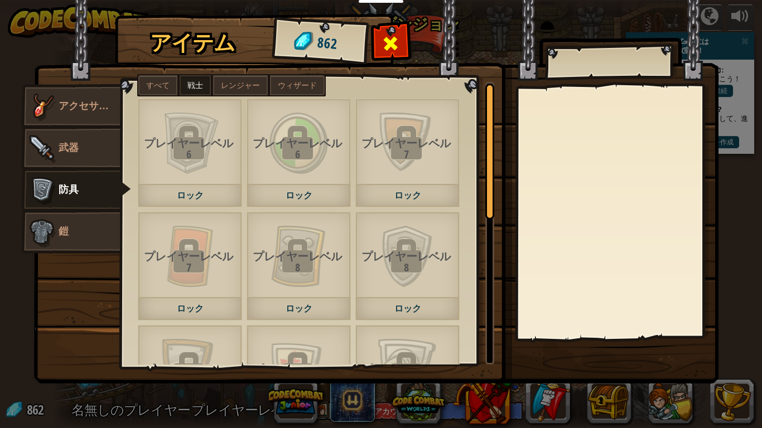
click at [399, 50] on span at bounding box center [391, 44] width 18 height 18
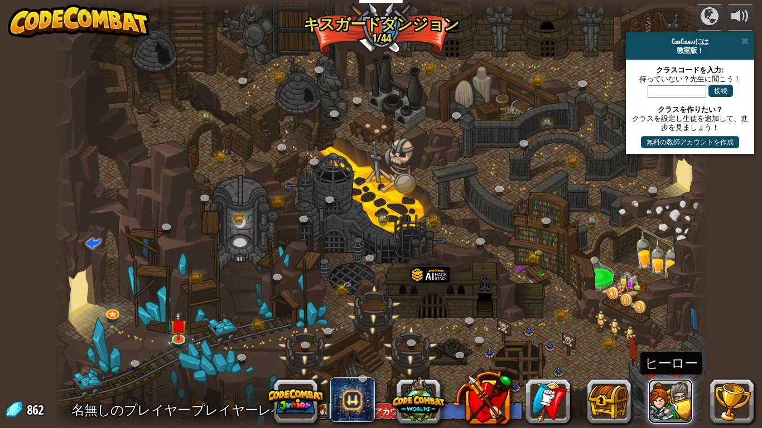
click at [673, 362] on button at bounding box center [670, 401] width 45 height 45
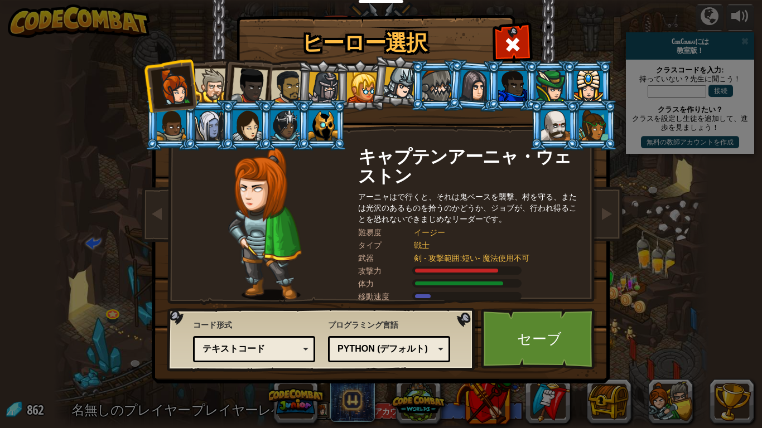
click at [439, 352] on div "Python (デフォルト)" at bounding box center [389, 349] width 108 height 17
click at [421, 329] on div "プログラミング言語 Python (デフォルト) JavaScript ルア C++ Java (実験的) Python (デフォルト) C++ - (サブス…" at bounding box center [389, 341] width 122 height 49
click at [534, 339] on link "セーブ" at bounding box center [539, 338] width 117 height 61
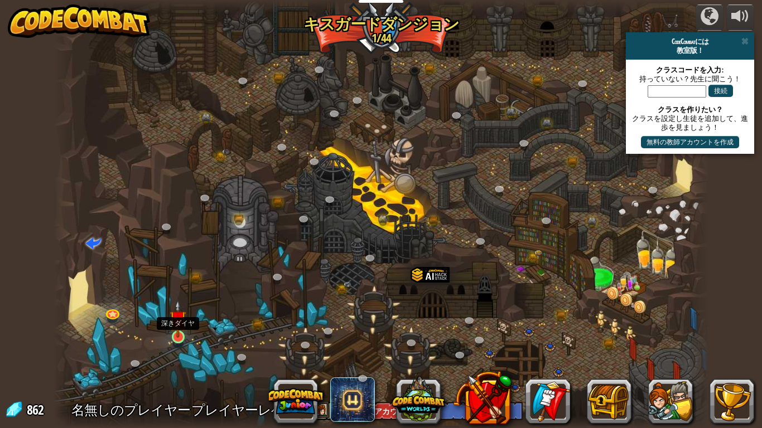
click at [176, 332] on img at bounding box center [177, 319] width 17 height 38
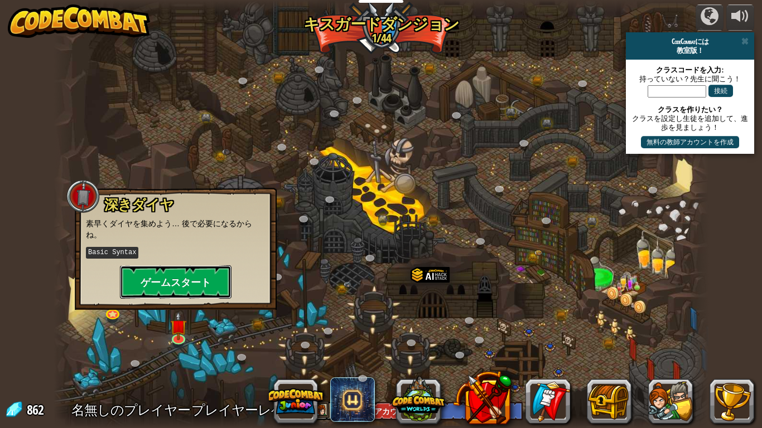
click at [182, 282] on button "ゲームスタート" at bounding box center [176, 281] width 112 height 33
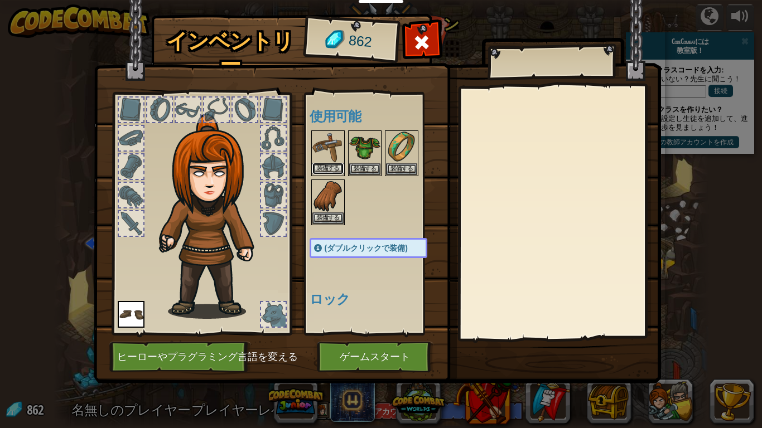
click at [330, 167] on button "装備する" at bounding box center [327, 169] width 31 height 12
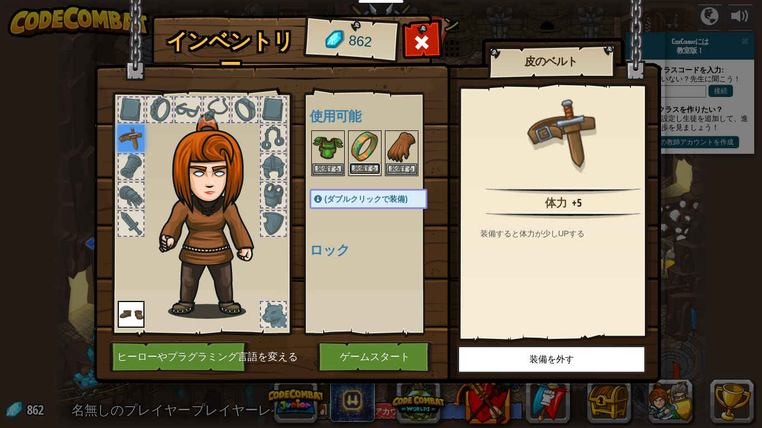
click at [360, 164] on button "装備する" at bounding box center [364, 169] width 31 height 12
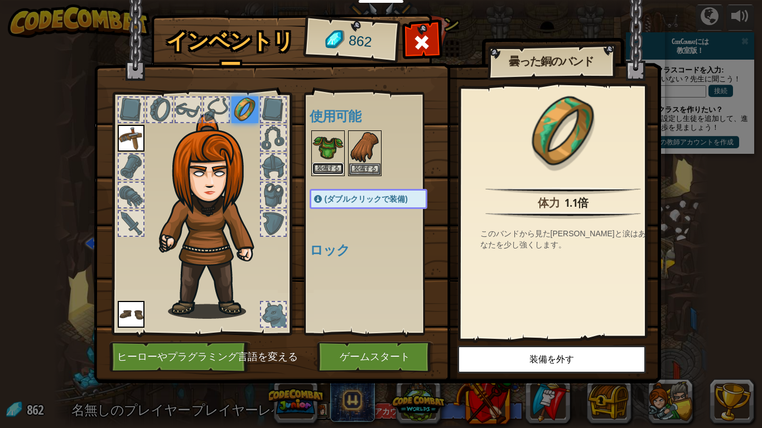
click at [320, 167] on button "装備する" at bounding box center [327, 169] width 31 height 12
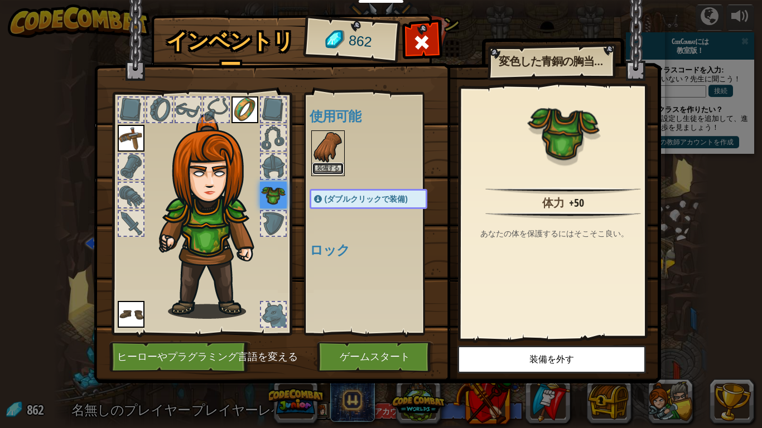
click at [333, 166] on button "装備する" at bounding box center [327, 169] width 31 height 12
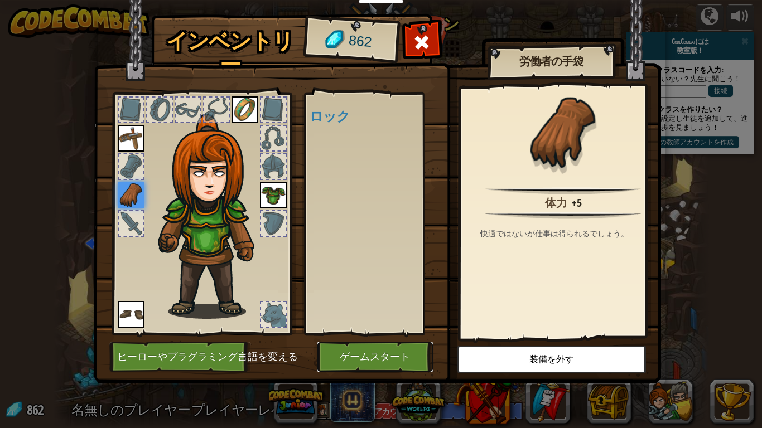
click at [375, 348] on button "ゲームスタート" at bounding box center [375, 357] width 117 height 31
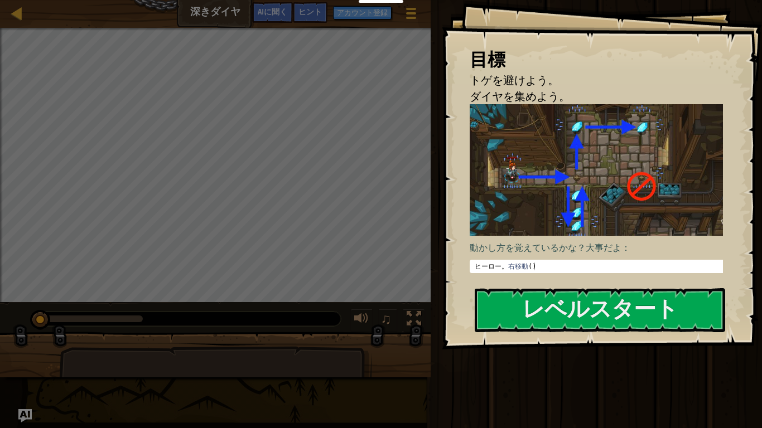
type textarea "hero.moveRight()"
drag, startPoint x: 536, startPoint y: 262, endPoint x: 470, endPoint y: 266, distance: 66.5
click at [470, 266] on pre "hero.moveRight() 1 ヒーロー 。 右移動 ( ) ההההההההההההההההההההההההההההההההההההההההההההה…" at bounding box center [599, 266] width 261 height 13
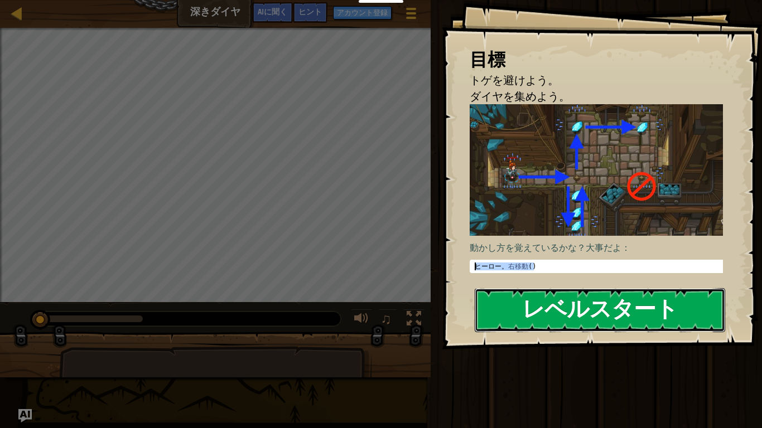
click at [572, 313] on button "レベルスタート" at bounding box center [599, 310] width 250 height 44
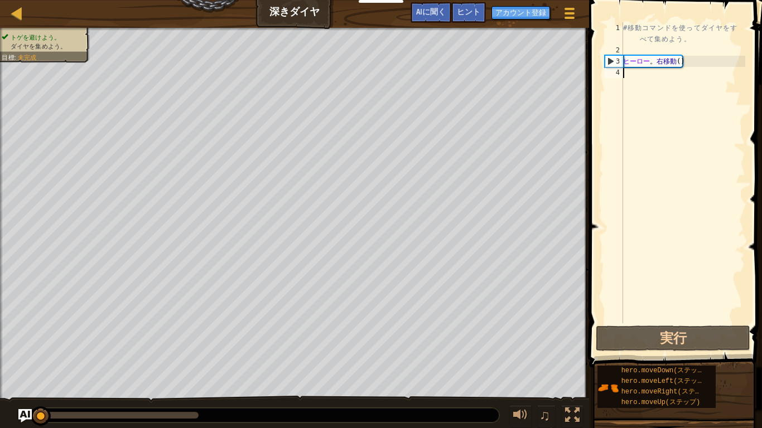
click at [637, 76] on div "# 移 動 コ マ ン ド を 使 っ て ダ イ ヤ を す べ て 集 め よ う 。 ヒーロー 。 右移動 ( )" at bounding box center [683, 189] width 124 height 335
type textarea "n"
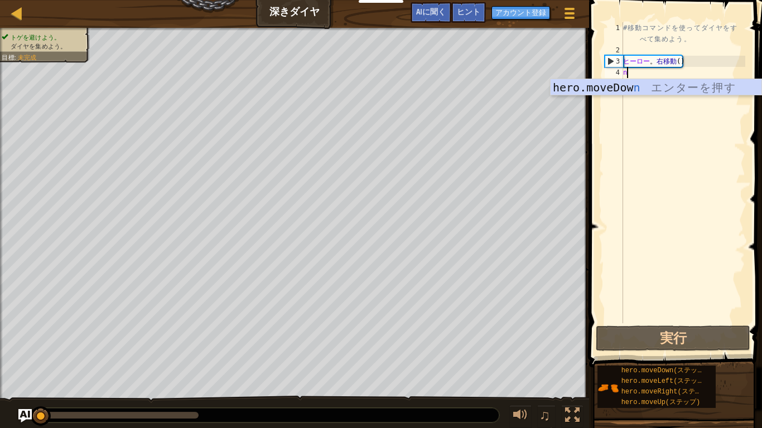
scroll to position [5, 0]
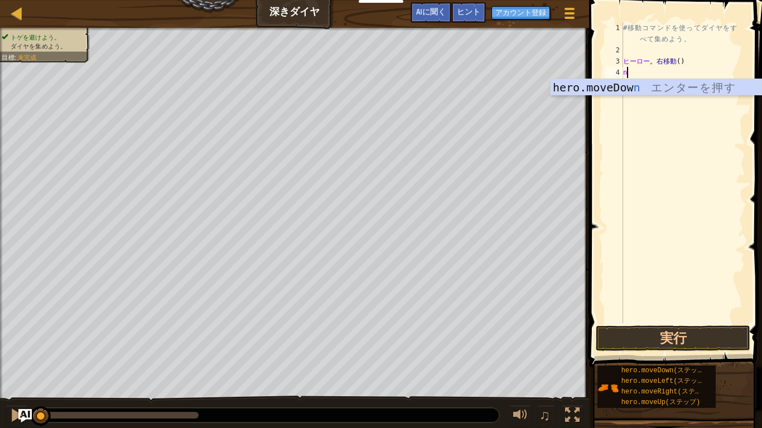
click at [663, 195] on div "# 移 動 コ マ ン ド を 使 っ て ダ イ ヤ を す べ て 集 め よ う 。 ヒーロー 。 右移動 ( ) n" at bounding box center [683, 189] width 124 height 335
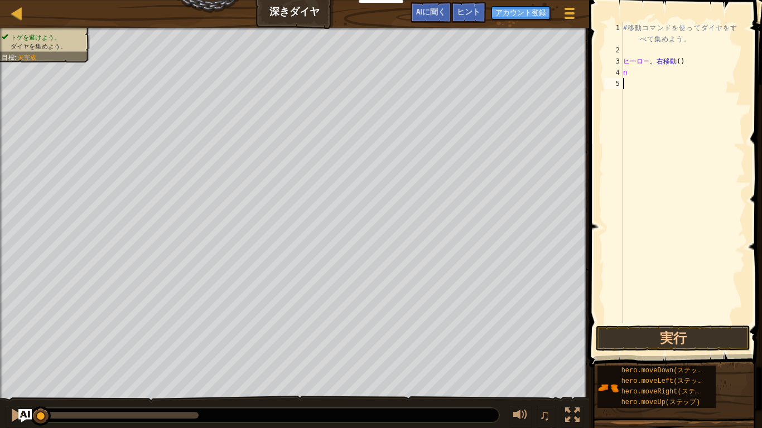
click at [646, 76] on div "# 移 動 コ マ ン ド を 使 っ て ダ イ ヤ を す べ て 集 め よ う 。 ヒーロー 。 右移動 ( ) n" at bounding box center [683, 189] width 124 height 335
type textarea "n"
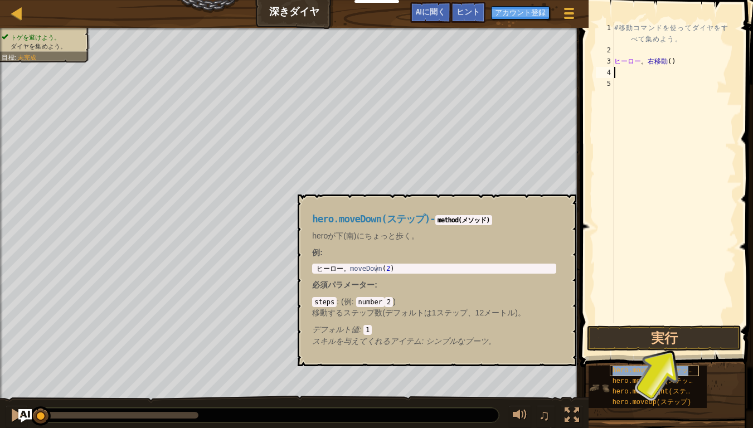
click at [668, 362] on span "hero.moveDown(ステップ)" at bounding box center [656, 371] width 87 height 8
click at [625, 74] on div "# 移 動 コ マ ン ド を 使 っ て ダ イ ヤ を す べ て 集 め よ う 。 ヒーロー 。 右移動 ( )" at bounding box center [674, 189] width 124 height 335
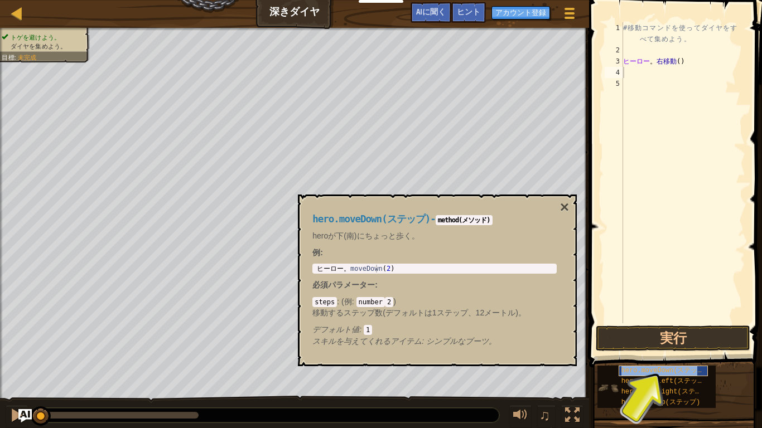
click at [666, 362] on div "hero.moveDown(ステップ)" at bounding box center [662, 371] width 89 height 11
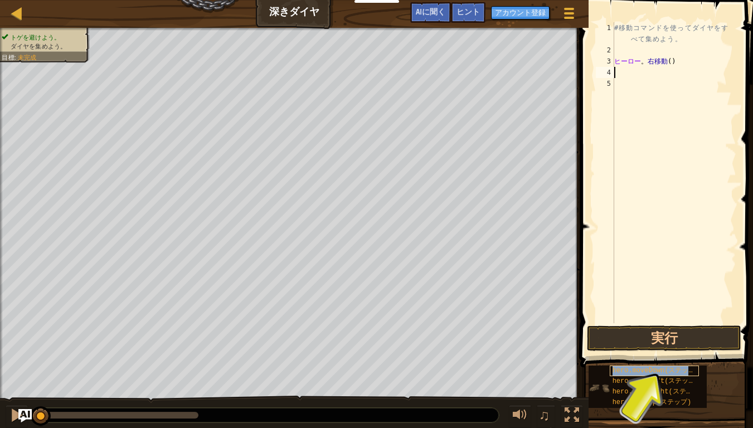
click at [666, 362] on div "hero.moveDown(ステップ)" at bounding box center [655, 371] width 90 height 11
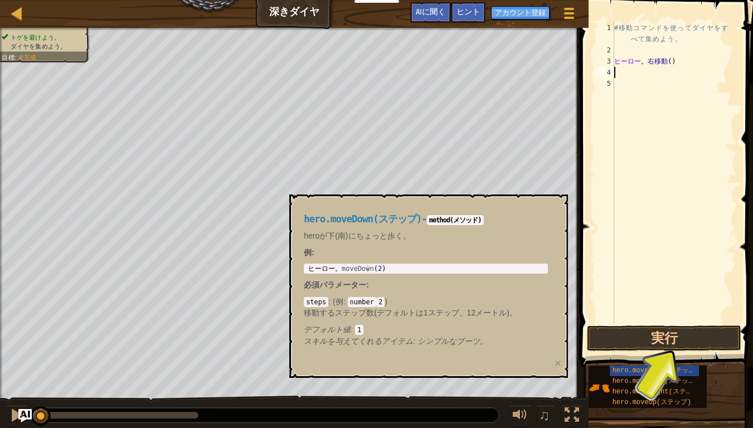
type textarea "n"
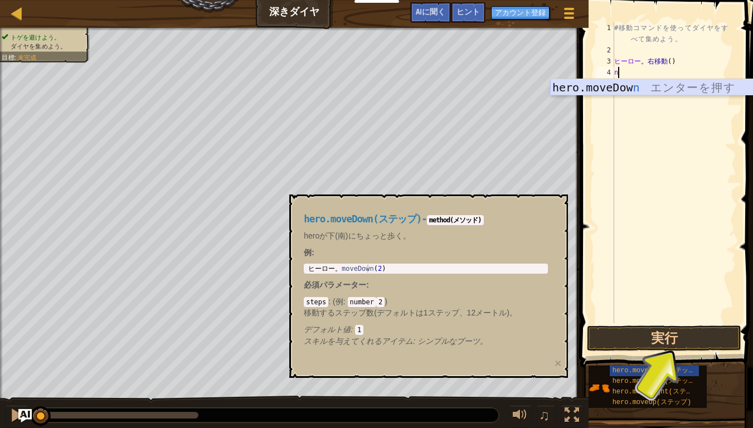
click at [635, 87] on div "hero.moveDow n エ ン タ ー を 押 す" at bounding box center [655, 104] width 211 height 50
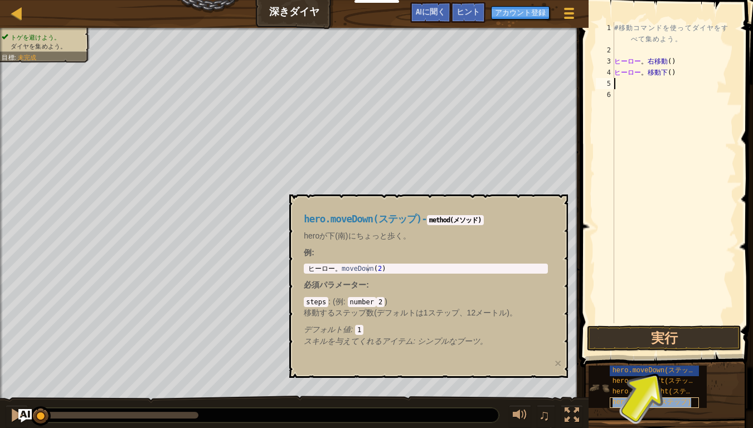
click at [672, 362] on span "hero.moveUp(ステップ)" at bounding box center [652, 403] width 79 height 8
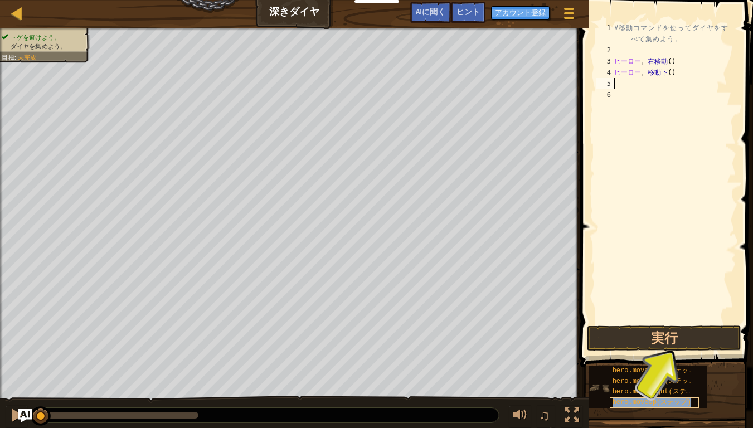
click at [671, 362] on span "hero.moveUp(ステップ)" at bounding box center [652, 403] width 79 height 8
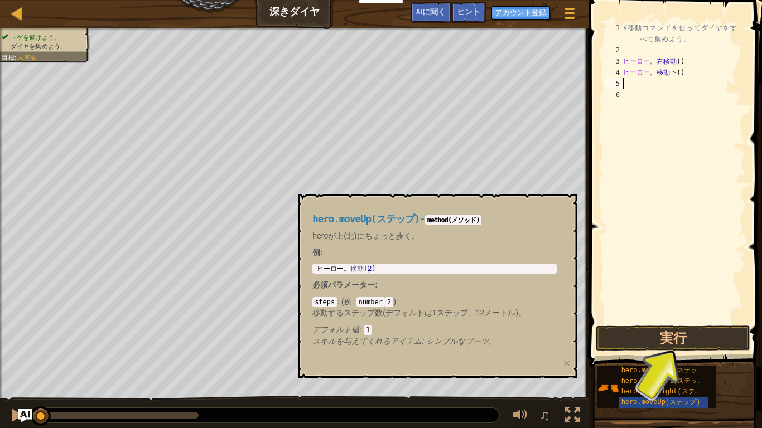
type textarea "n"
click at [675, 85] on div "# 移 動 コ マ ン ド を 使 っ て ダ イ ヤ を す べ て 集 め よ う 。 ヒーロー 。 右移動 ( ) ヒーロー 。 移動下 ( ) ヒーロ…" at bounding box center [683, 189] width 124 height 335
click at [674, 85] on div "# 移 動 コ マ ン ド を 使 っ て ダ イ ヤ を す べ て 集 め よ う 。 ヒーロー 。 右移動 ( ) ヒーロー 。 移動下 ( ) ヒーロ…" at bounding box center [683, 189] width 124 height 335
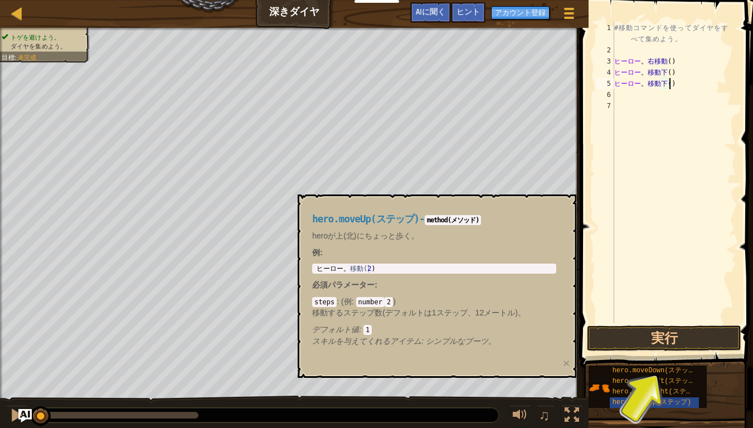
click at [677, 85] on div "# 移 動 コ マ ン ド を 使 っ て ダ イ ヤ を す べ て 集 め よ う 。 ヒーロー 。 右移動 ( ) ヒーロー 。 移動下 ( ) ヒーロ…" at bounding box center [674, 189] width 124 height 335
type textarea "h"
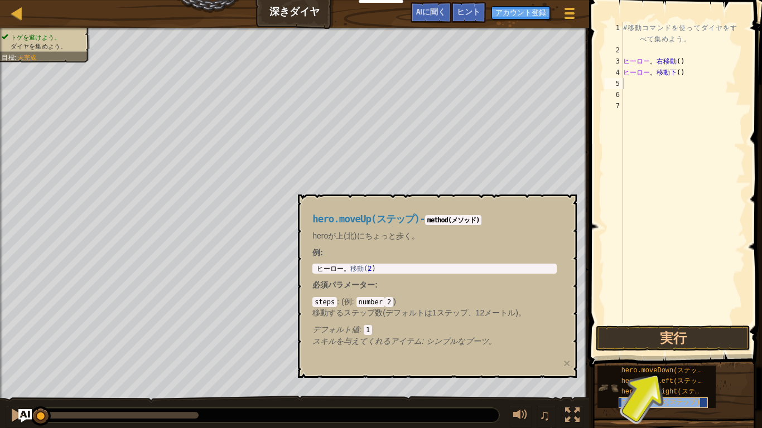
click at [671, 362] on span "hero.moveUp(ステップ)" at bounding box center [660, 403] width 79 height 8
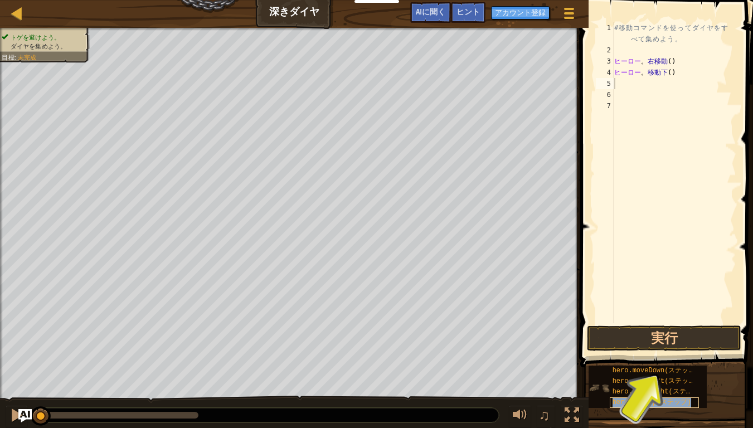
click at [677, 362] on span "hero.moveUp(ステップ)" at bounding box center [652, 403] width 79 height 8
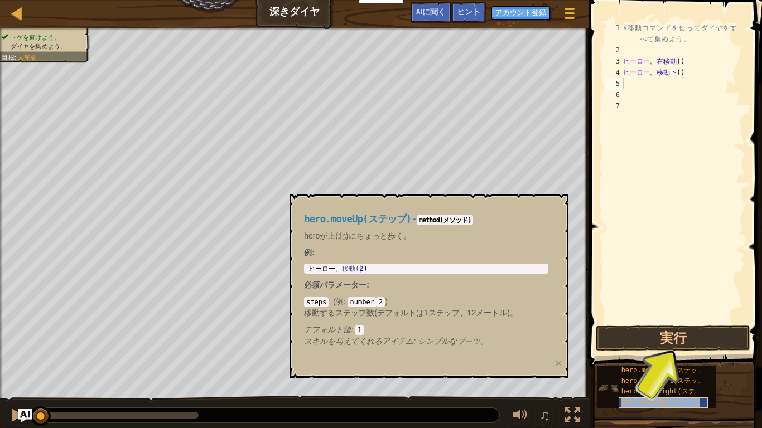
click at [677, 362] on span "hero.moveUp(ステップ)" at bounding box center [660, 403] width 79 height 8
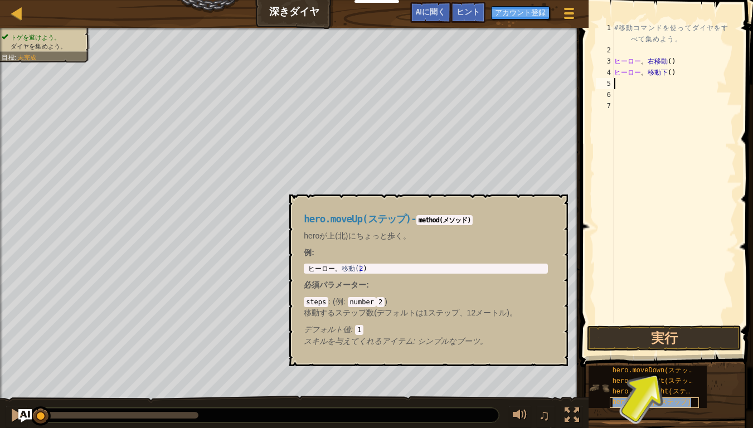
click at [677, 362] on span "hero.moveUp(ステップ)" at bounding box center [652, 403] width 79 height 8
click at [670, 362] on div "hero.moveLeft(ステップ)" at bounding box center [655, 381] width 90 height 11
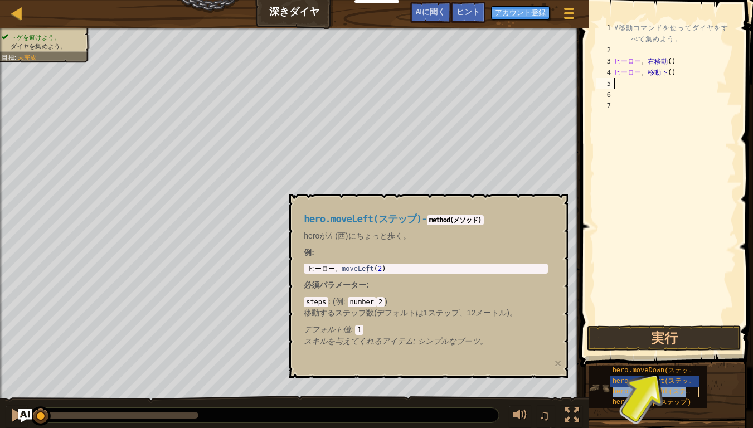
click at [671, 362] on span "hero.moveRight(ステップ)" at bounding box center [658, 392] width 91 height 8
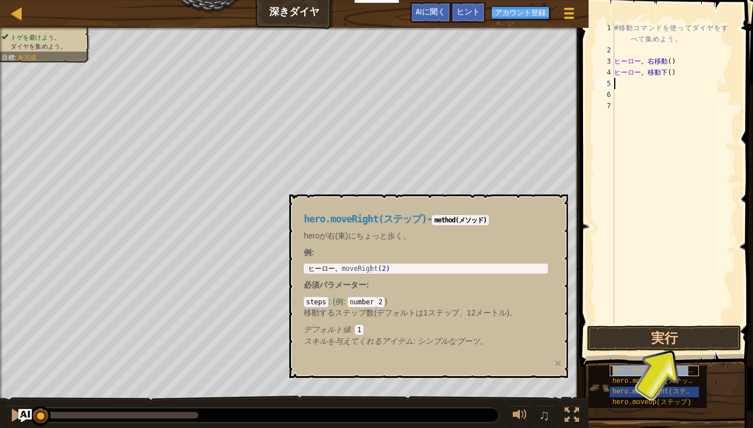
click at [672, 362] on span "hero.moveDown(ステップ)" at bounding box center [656, 371] width 87 height 8
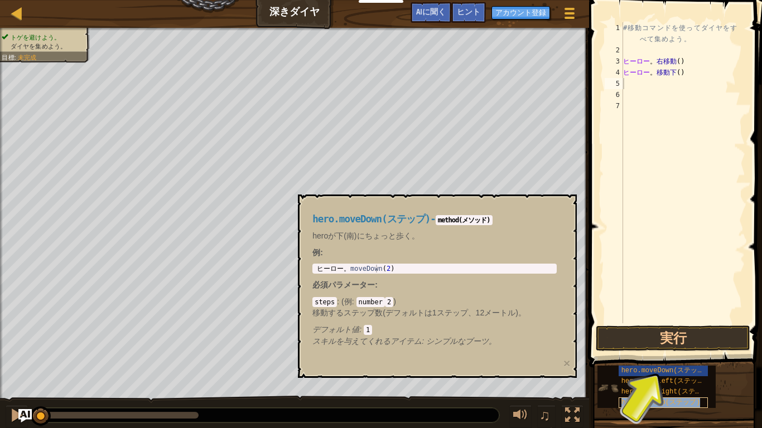
click at [672, 362] on span "hero.moveUp(ステップ)" at bounding box center [660, 403] width 79 height 8
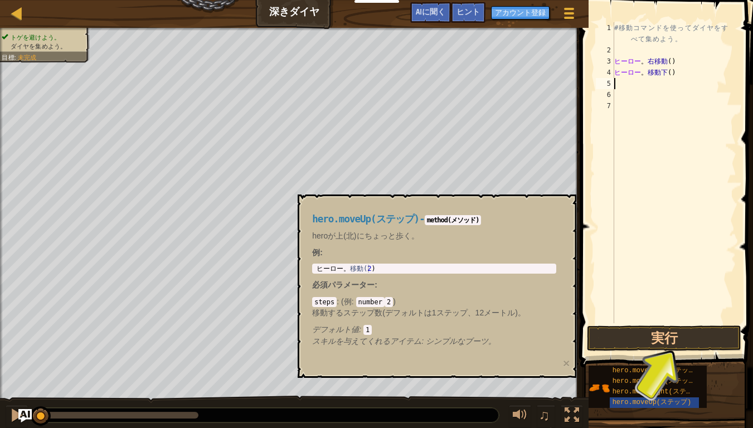
type textarea "n"
click at [635, 116] on div "# 移 動 コ マ ン ド を 使 っ て ダ イ ヤ を す べ て 集 め よ う 。 ヒーロー 。 右移動 ( ) ヒーロー 。 移動下 ( ) n" at bounding box center [674, 189] width 124 height 335
click at [633, 86] on div "# 移 動 コ マ ン ド を 使 っ て ダ イ ヤ を す べ て 集 め よ う 。 ヒーロー 。 右移動 ( ) ヒーロー 。 移動下 ( ) n" at bounding box center [674, 189] width 124 height 335
type textarea "n"
click at [673, 337] on button "実行" at bounding box center [664, 339] width 154 height 26
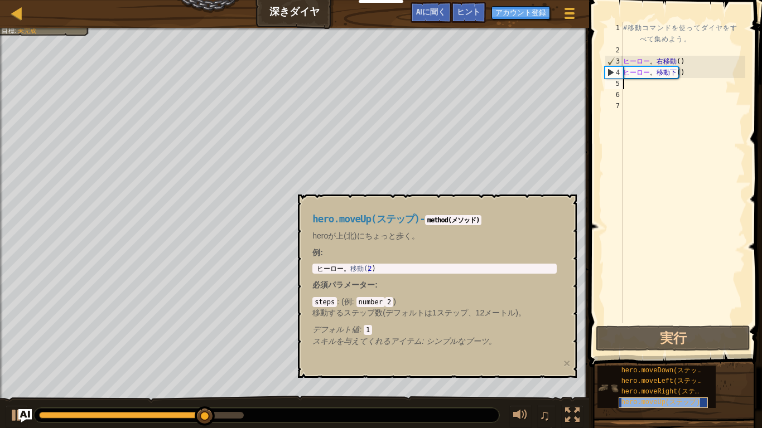
click at [686, 362] on span "hero.moveUp(ステップ)" at bounding box center [660, 403] width 79 height 8
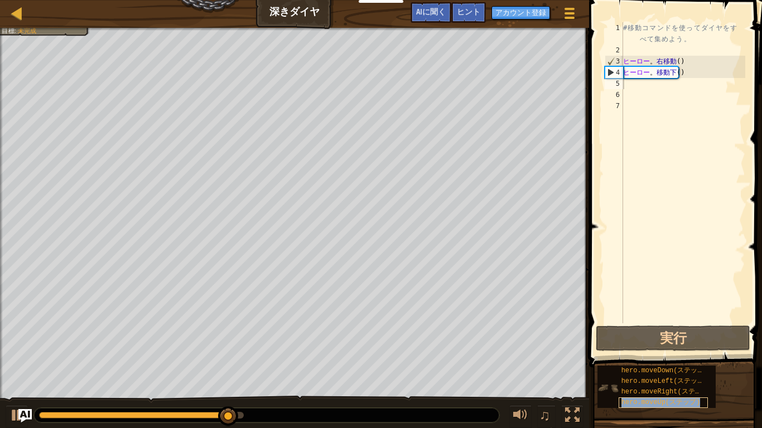
click at [686, 362] on span "hero.moveUp(ステップ)" at bounding box center [660, 403] width 79 height 8
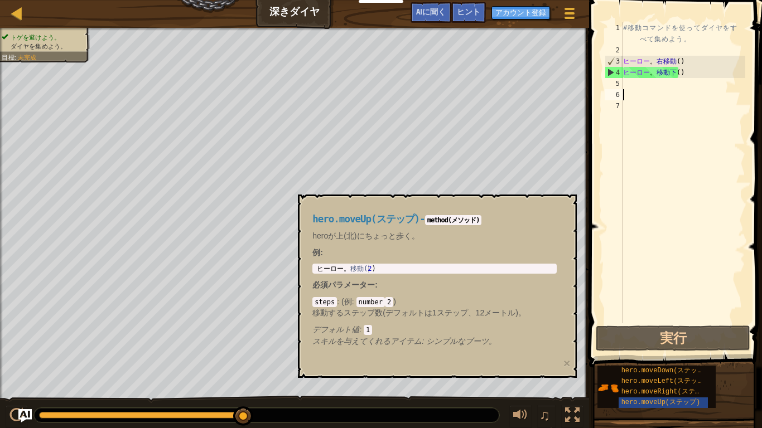
click at [634, 93] on div "# 移 動 コ マ ン ド を 使 っ て ダ イ ヤ を す べ て 集 め よ う 。 ヒーロー 。 右移動 ( ) ヒーロー 。 移動下 ( )" at bounding box center [683, 189] width 124 height 335
click at [634, 86] on div "# 移 動 コ マ ン ド を 使 っ て ダ イ ヤ を す べ て 集 め よ う 。 ヒーロー 。 右移動 ( ) ヒーロー 。 移動下 ( )" at bounding box center [683, 189] width 124 height 335
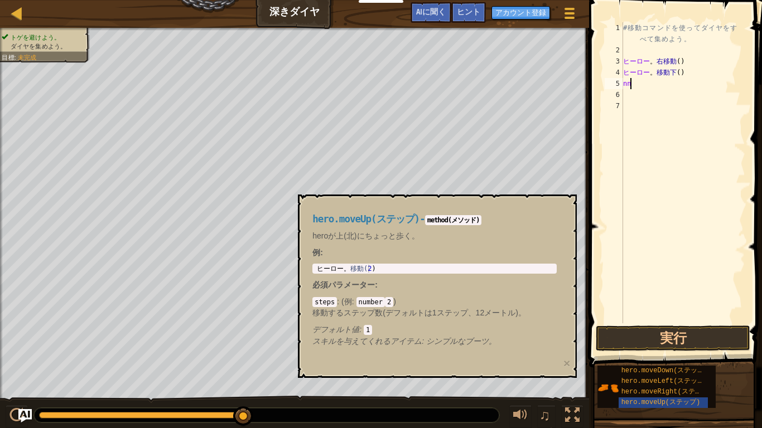
type textarea "n"
